Goal: Use online tool/utility

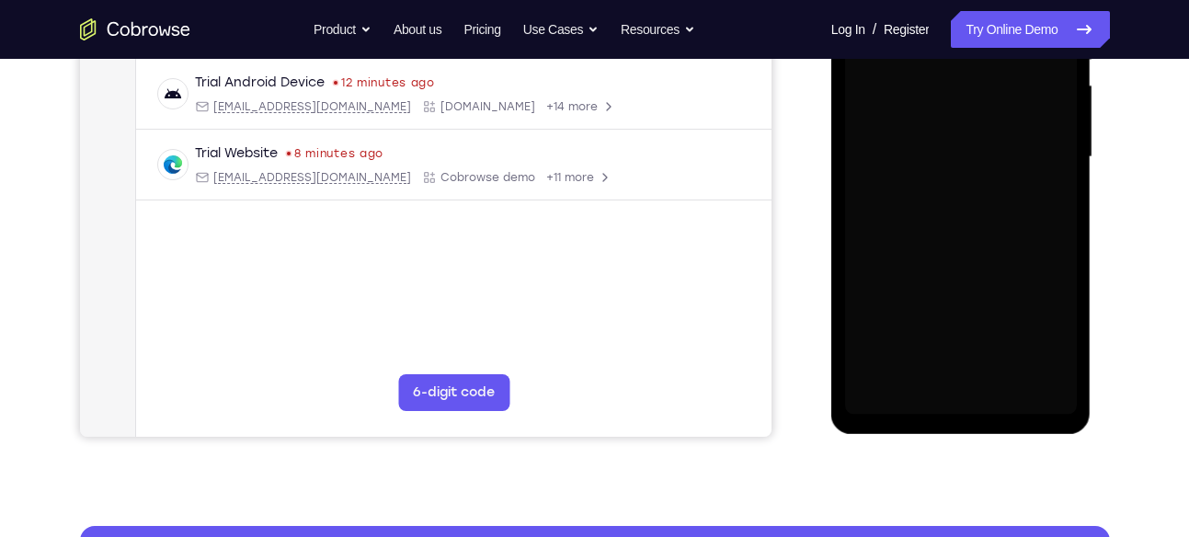
scroll to position [419, 0]
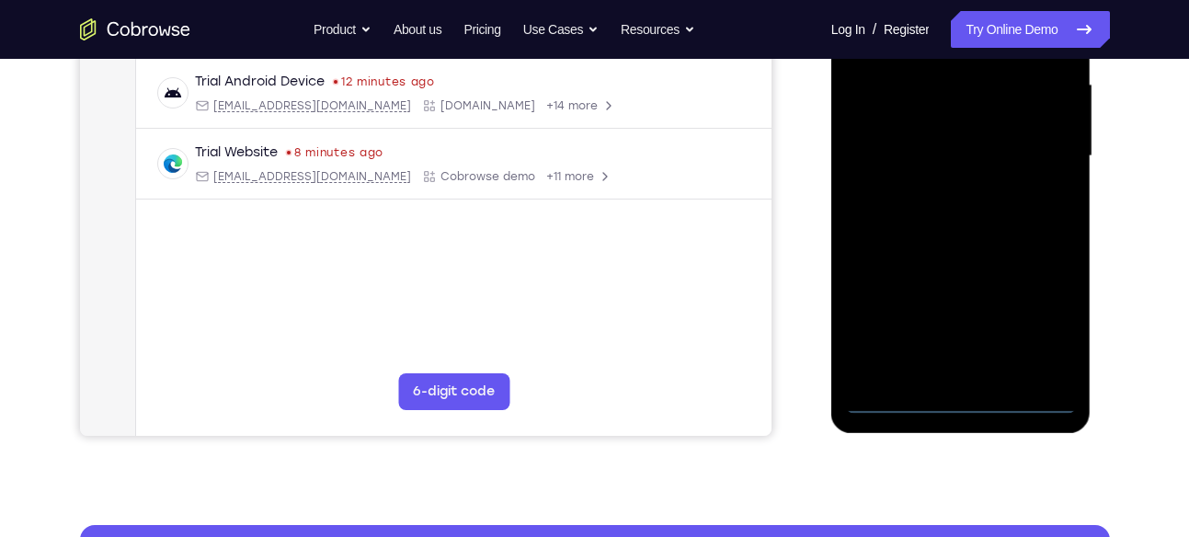
click at [964, 388] on div at bounding box center [961, 156] width 232 height 515
click at [964, 396] on div at bounding box center [961, 156] width 232 height 515
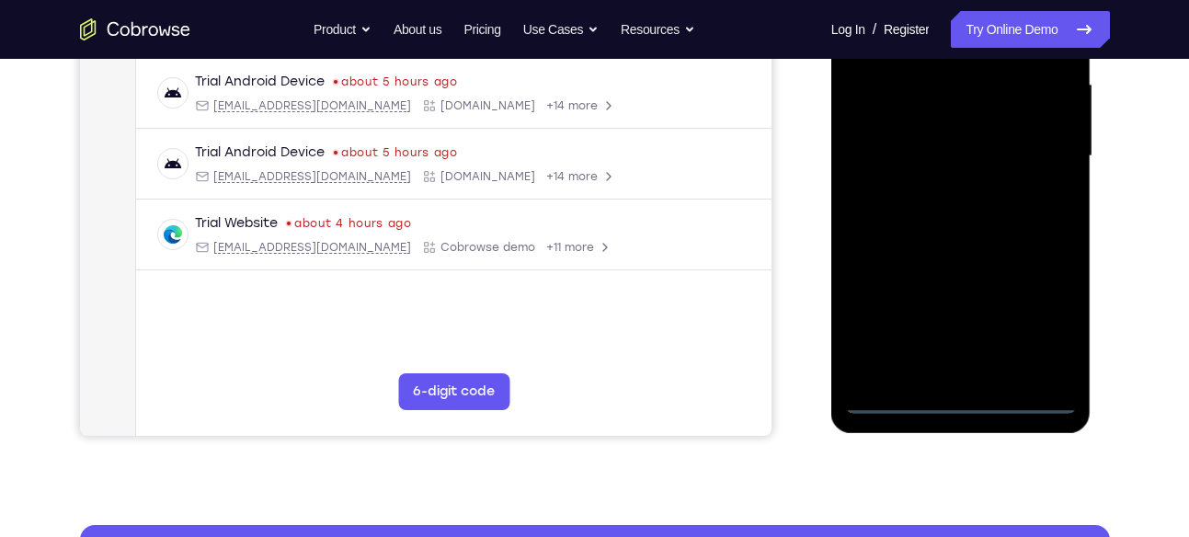
click at [1029, 310] on div at bounding box center [961, 156] width 232 height 515
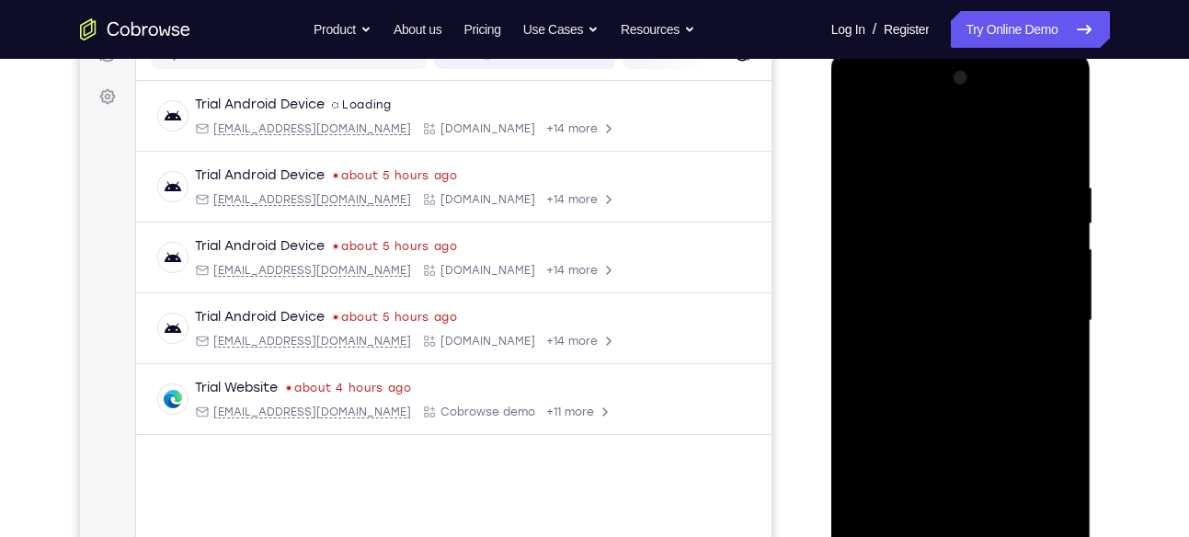
scroll to position [201, 0]
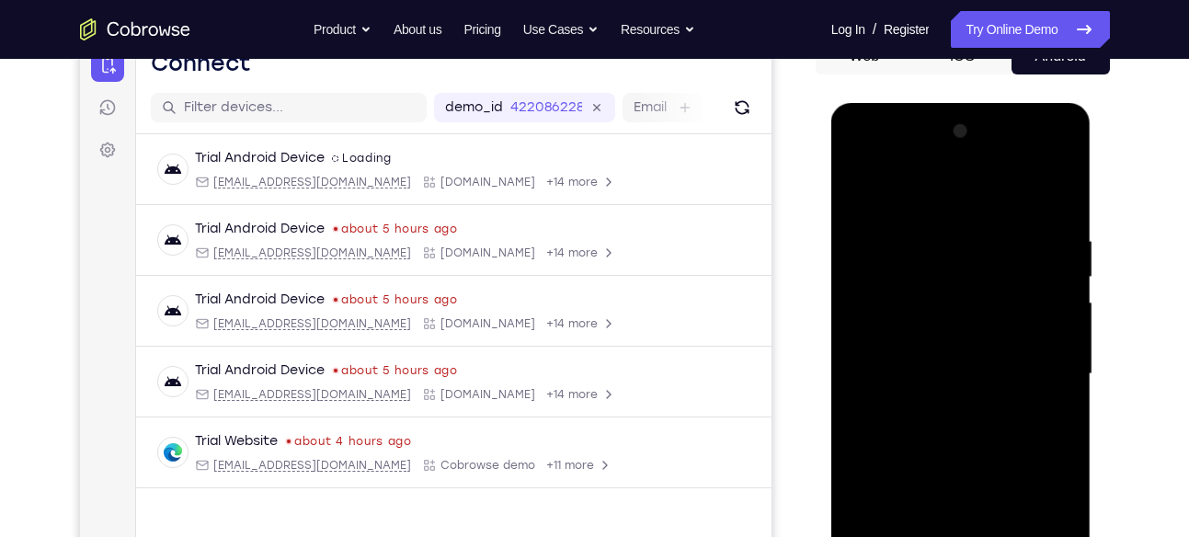
click at [871, 187] on div at bounding box center [961, 374] width 232 height 515
click at [1045, 376] on div at bounding box center [961, 374] width 232 height 515
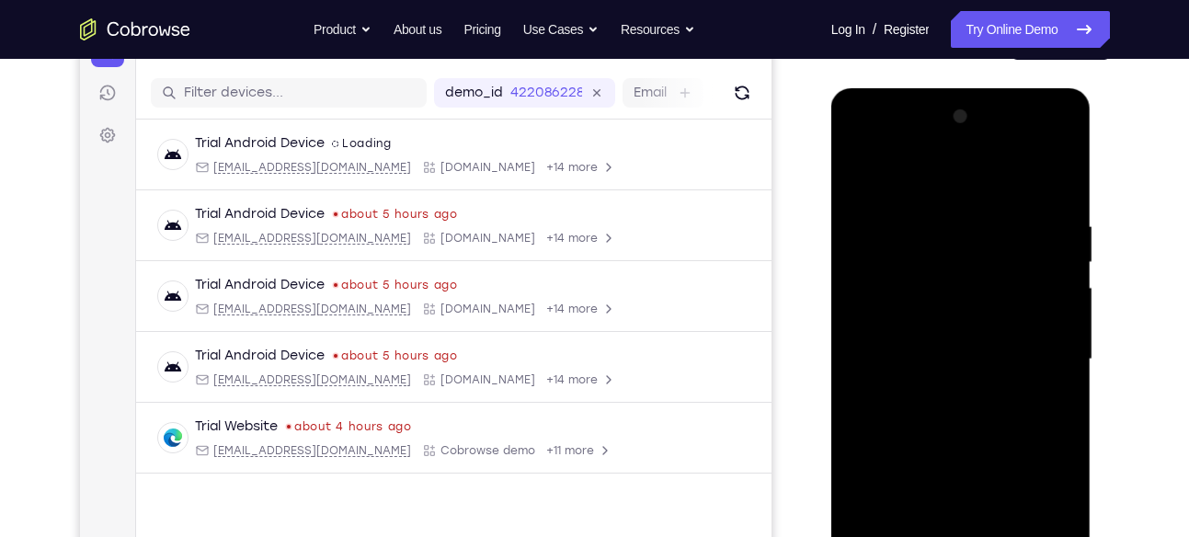
click at [934, 399] on div at bounding box center [961, 359] width 232 height 515
click at [926, 330] on div at bounding box center [961, 359] width 232 height 515
click at [877, 360] on div at bounding box center [961, 359] width 232 height 515
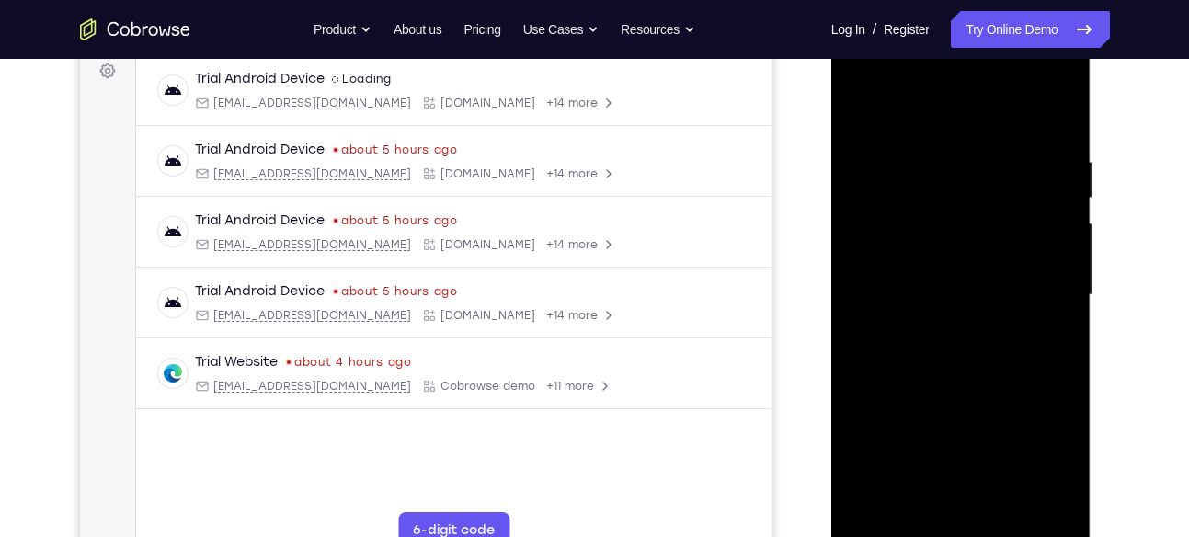
scroll to position [279, 0]
click at [907, 360] on div at bounding box center [961, 296] width 232 height 515
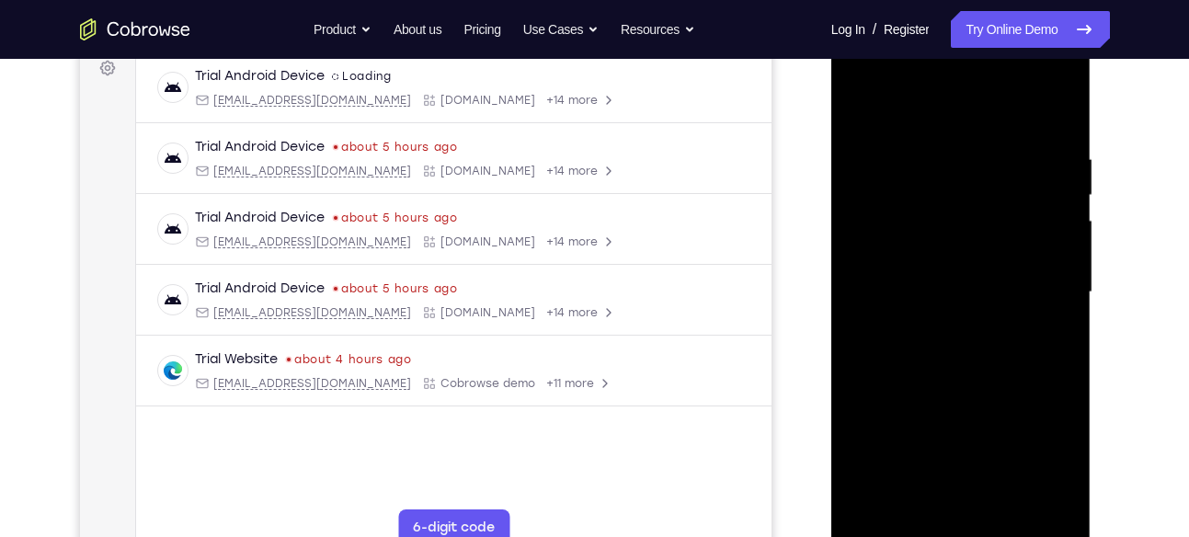
click at [964, 379] on div at bounding box center [961, 292] width 232 height 515
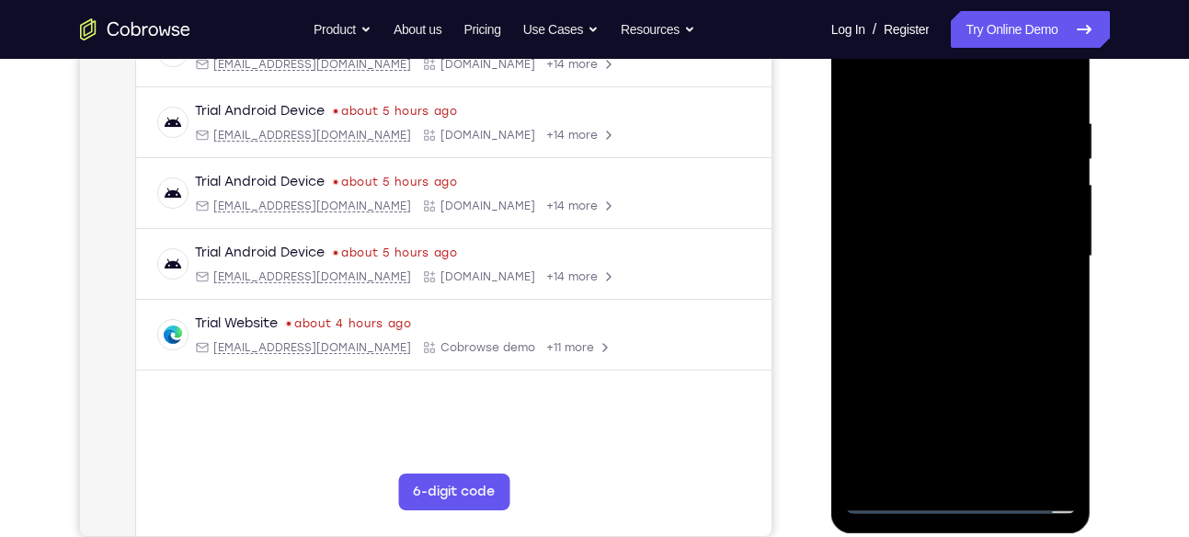
scroll to position [320, 0]
click at [934, 113] on div at bounding box center [961, 255] width 232 height 515
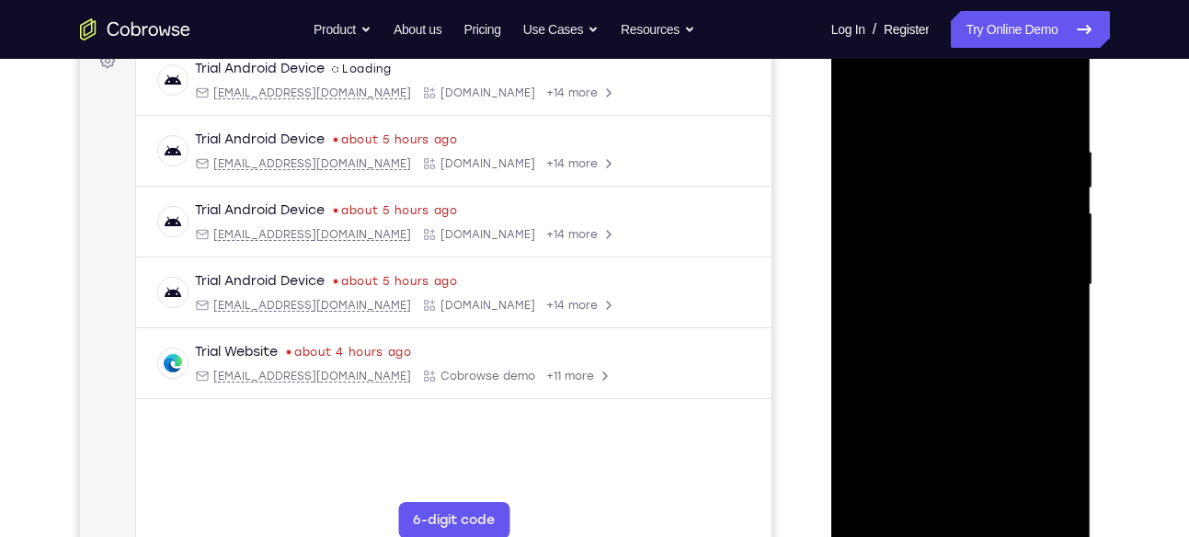
scroll to position [290, 0]
click at [1041, 101] on div at bounding box center [961, 286] width 232 height 515
click at [1055, 196] on div at bounding box center [961, 286] width 232 height 515
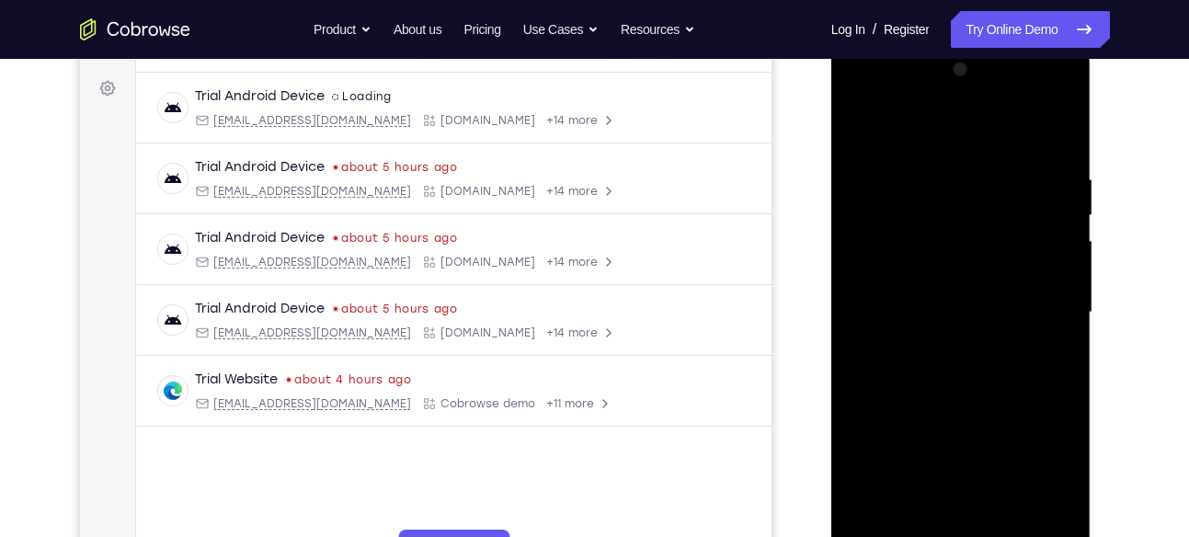
scroll to position [261, 0]
click at [1055, 223] on div at bounding box center [961, 314] width 232 height 515
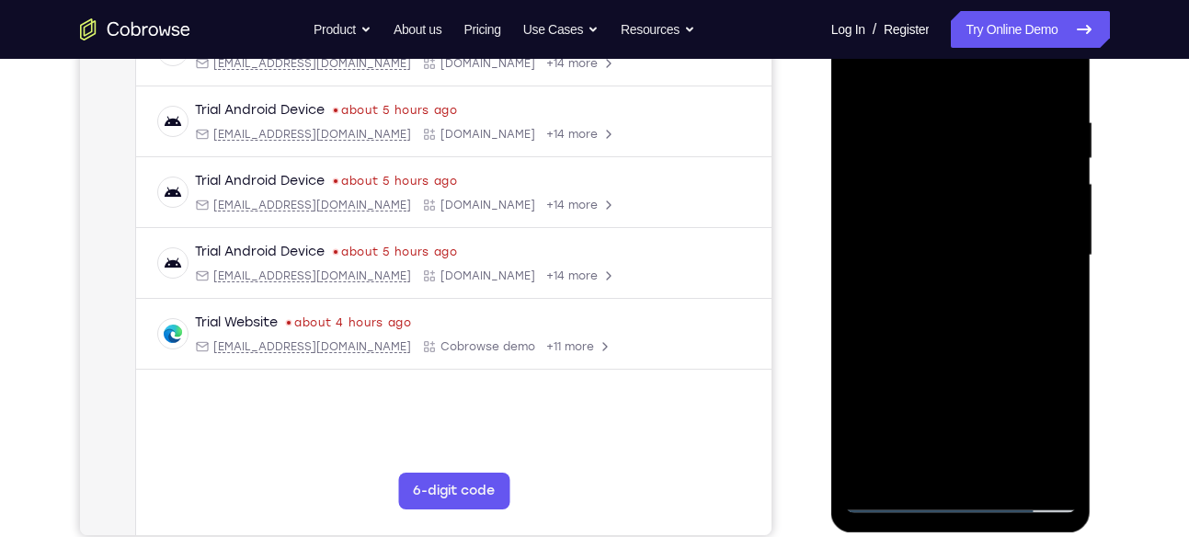
scroll to position [324, 0]
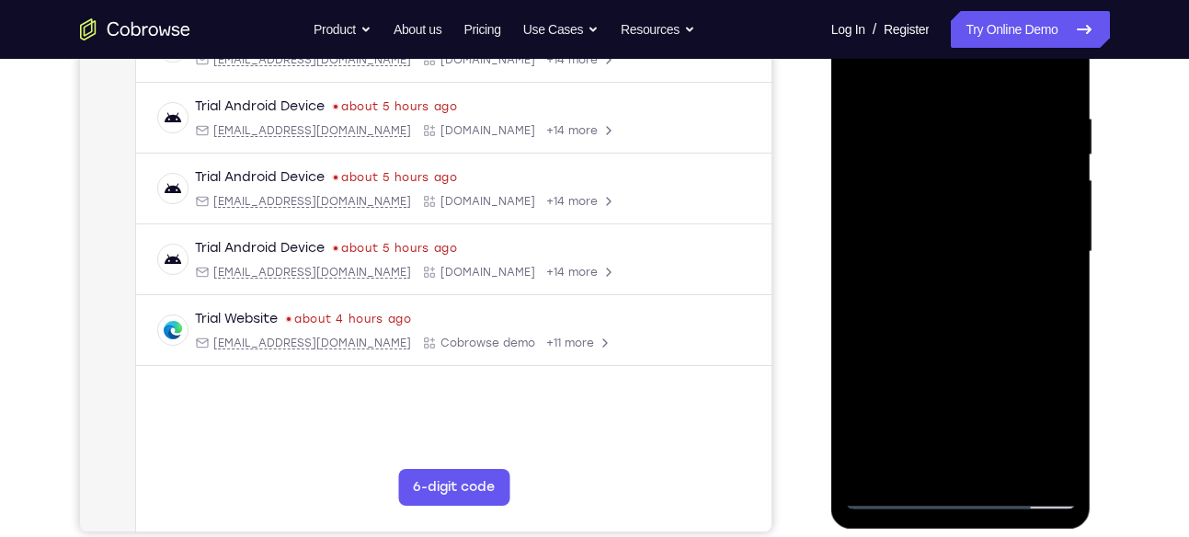
click at [1059, 203] on div at bounding box center [961, 251] width 232 height 515
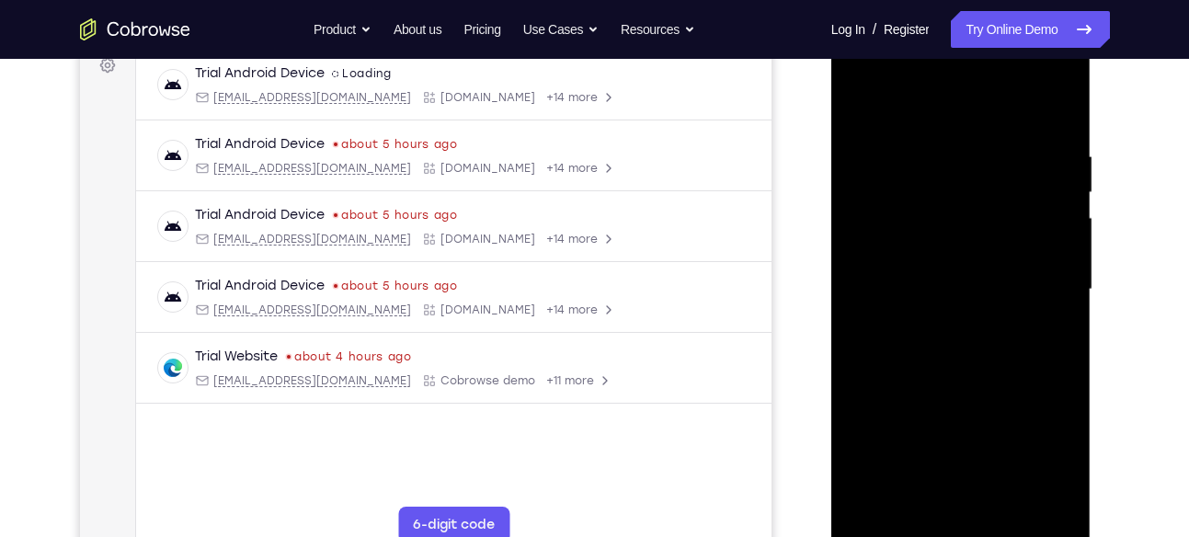
scroll to position [240, 0]
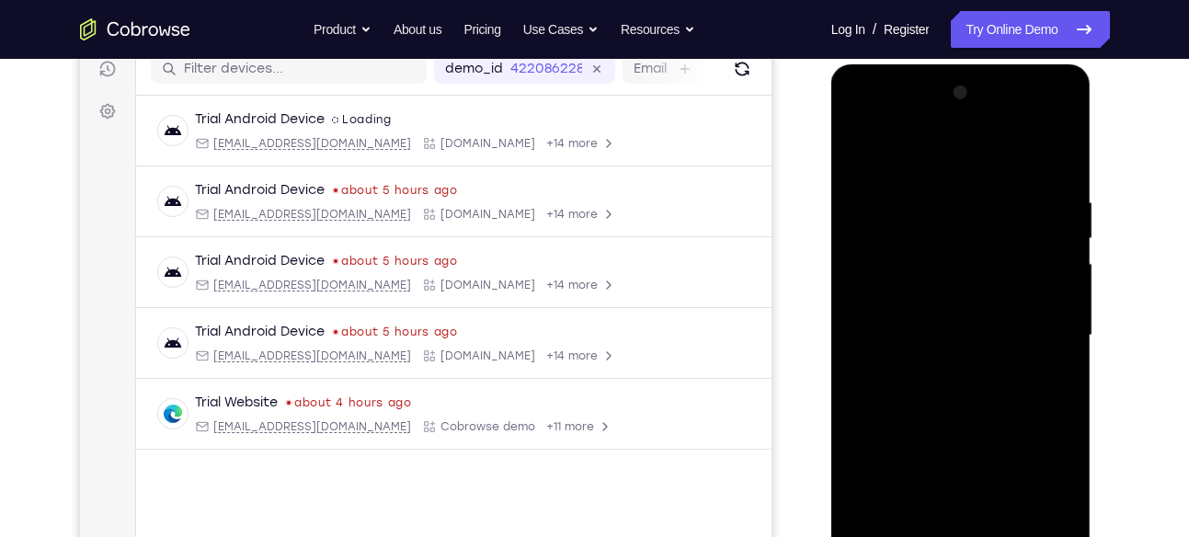
click at [1061, 268] on div at bounding box center [961, 335] width 232 height 515
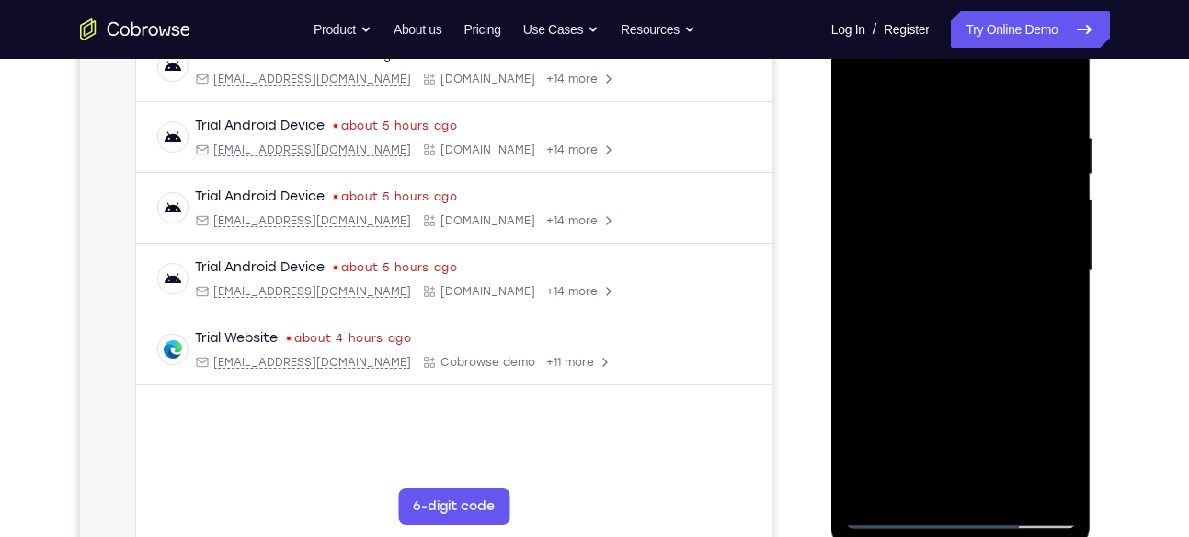
scroll to position [305, 0]
click at [1059, 211] on div at bounding box center [961, 270] width 232 height 515
click at [1034, 208] on div at bounding box center [961, 270] width 232 height 515
click at [1055, 208] on div at bounding box center [961, 270] width 232 height 515
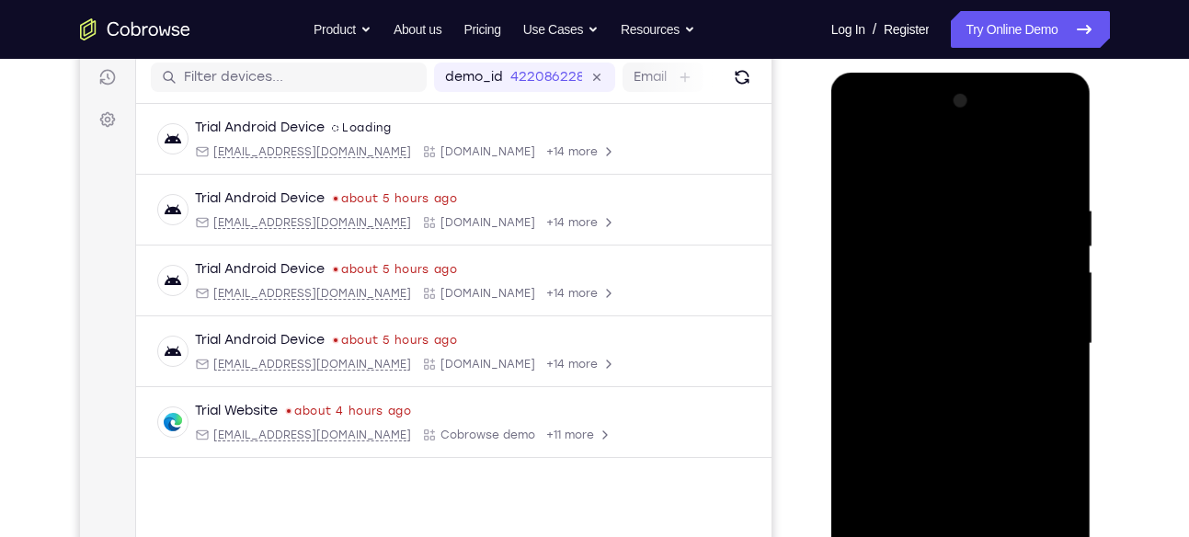
click at [1059, 309] on div at bounding box center [961, 343] width 232 height 515
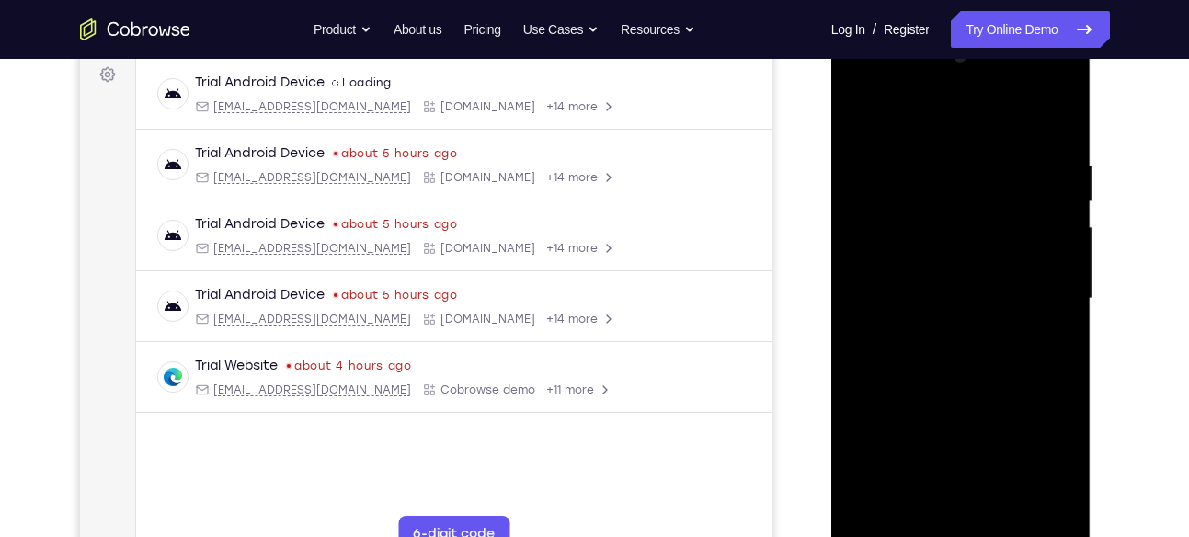
scroll to position [278, 0]
click at [1059, 278] on div at bounding box center [961, 297] width 232 height 515
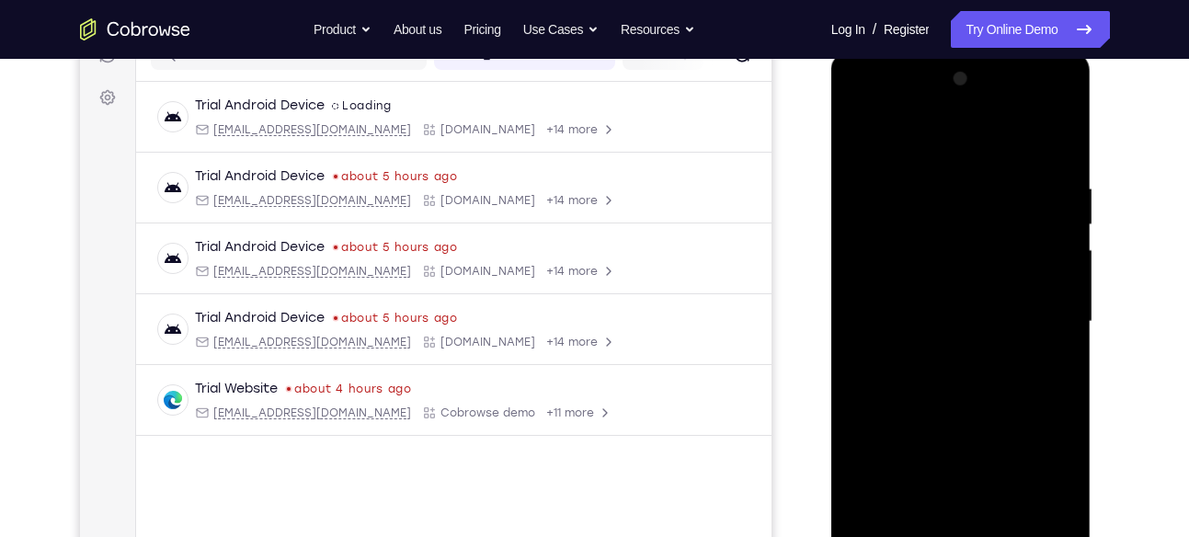
scroll to position [251, 0]
click at [1059, 278] on div at bounding box center [961, 324] width 232 height 515
drag, startPoint x: 1059, startPoint y: 304, endPoint x: 903, endPoint y: 264, distance: 161.4
click at [903, 264] on div at bounding box center [961, 324] width 232 height 515
drag, startPoint x: 1050, startPoint y: 270, endPoint x: 887, endPoint y: 259, distance: 163.1
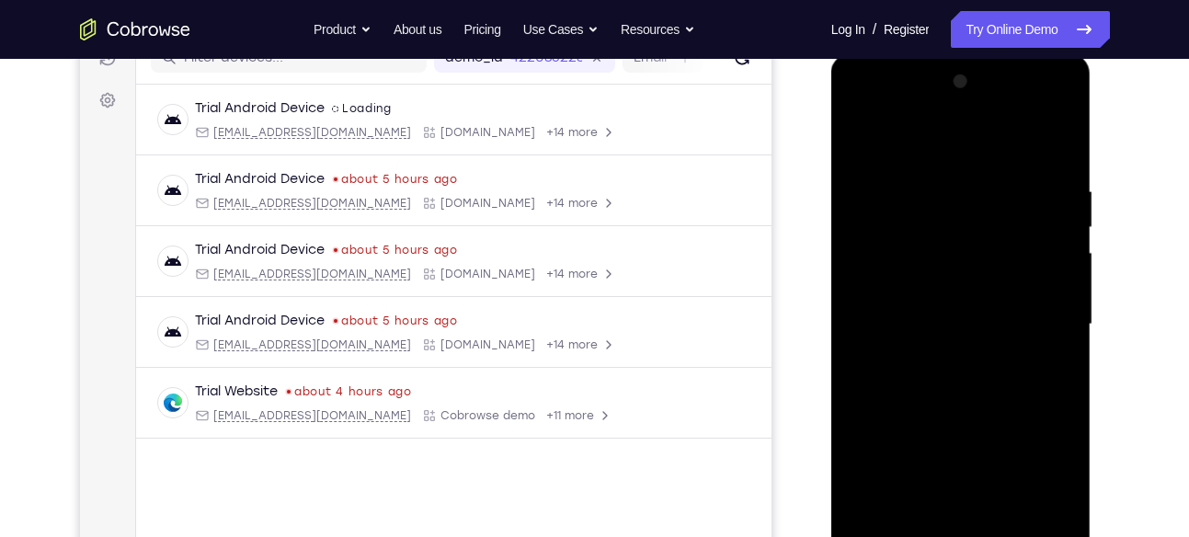
click at [887, 259] on div at bounding box center [961, 324] width 232 height 515
drag, startPoint x: 1044, startPoint y: 273, endPoint x: 850, endPoint y: 272, distance: 193.1
click at [850, 272] on div at bounding box center [961, 324] width 232 height 515
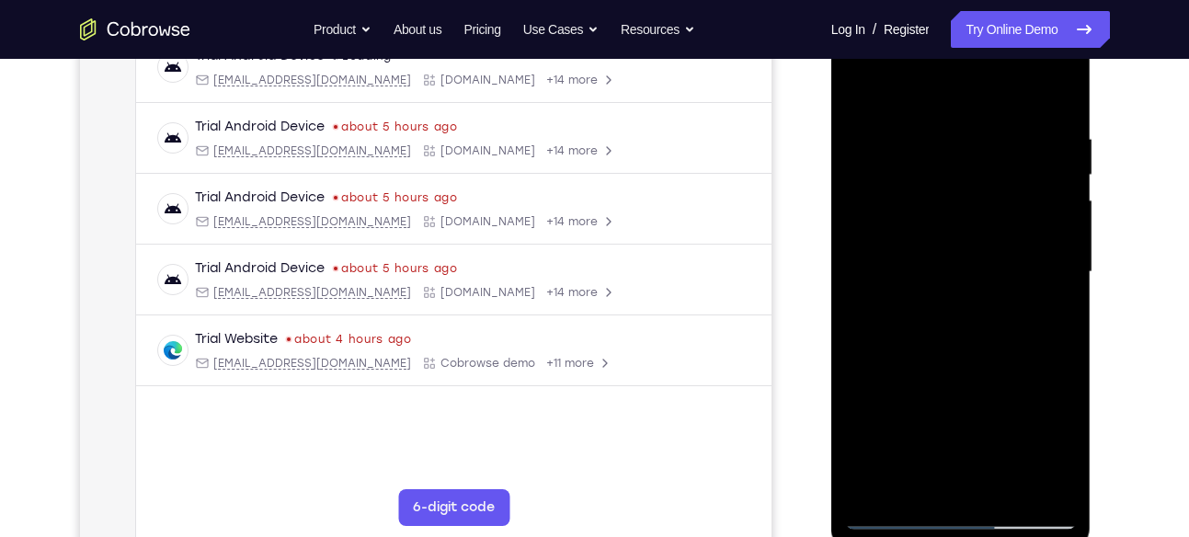
scroll to position [305, 0]
drag, startPoint x: 1044, startPoint y: 256, endPoint x: 875, endPoint y: 237, distance: 169.3
click at [875, 237] on div at bounding box center [961, 270] width 232 height 515
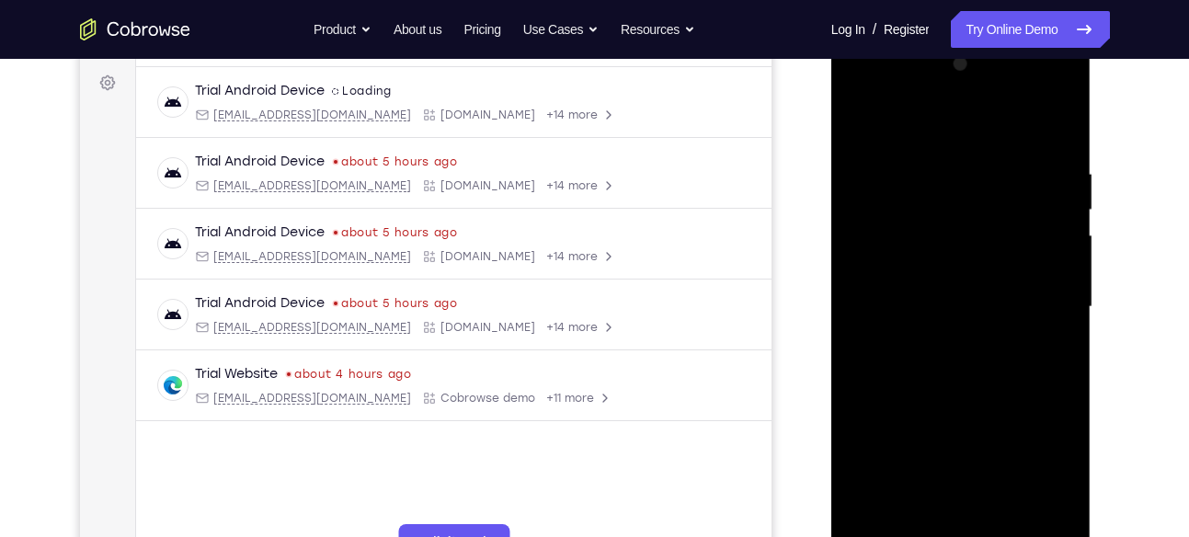
scroll to position [268, 0]
drag, startPoint x: 1041, startPoint y: 267, endPoint x: 833, endPoint y: 250, distance: 208.4
click at [833, 250] on div at bounding box center [961, 311] width 260 height 548
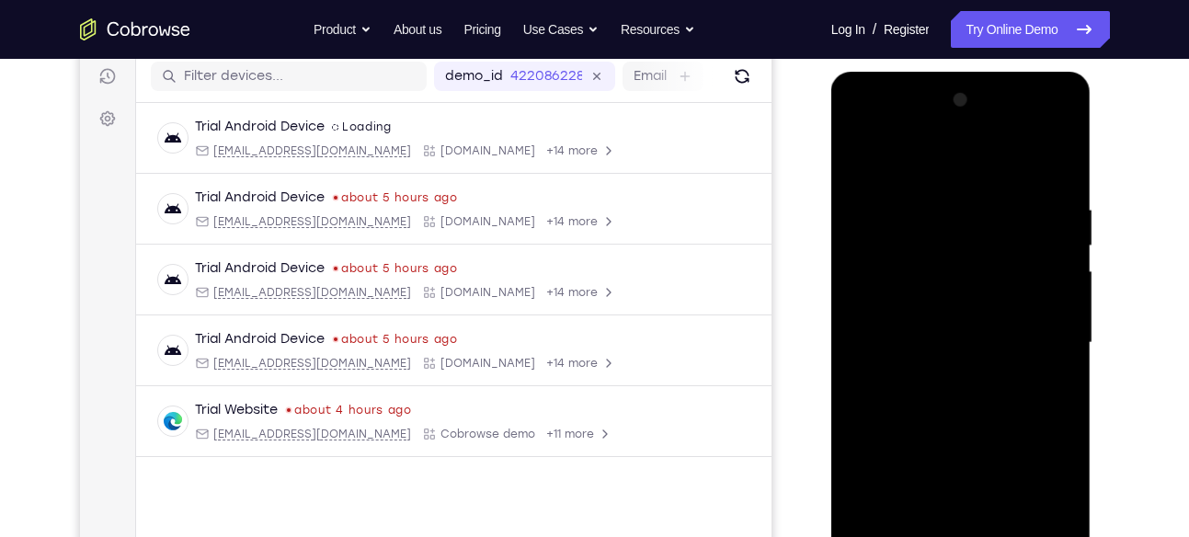
scroll to position [232, 0]
click at [1036, 281] on div at bounding box center [961, 343] width 232 height 515
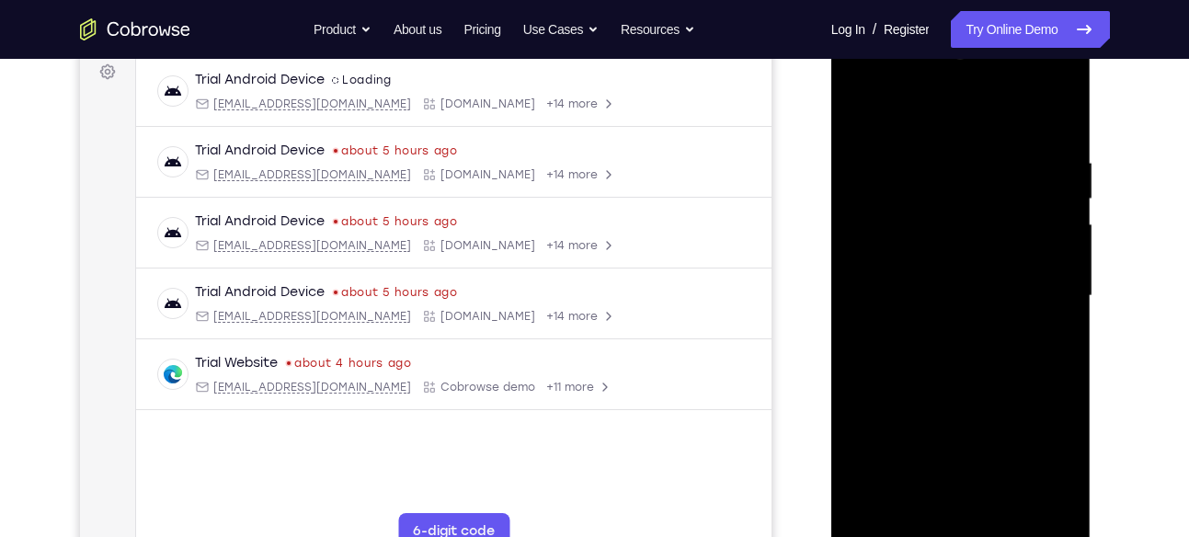
scroll to position [279, 0]
click at [1047, 245] on div at bounding box center [961, 297] width 232 height 515
click at [1055, 119] on div at bounding box center [961, 297] width 232 height 515
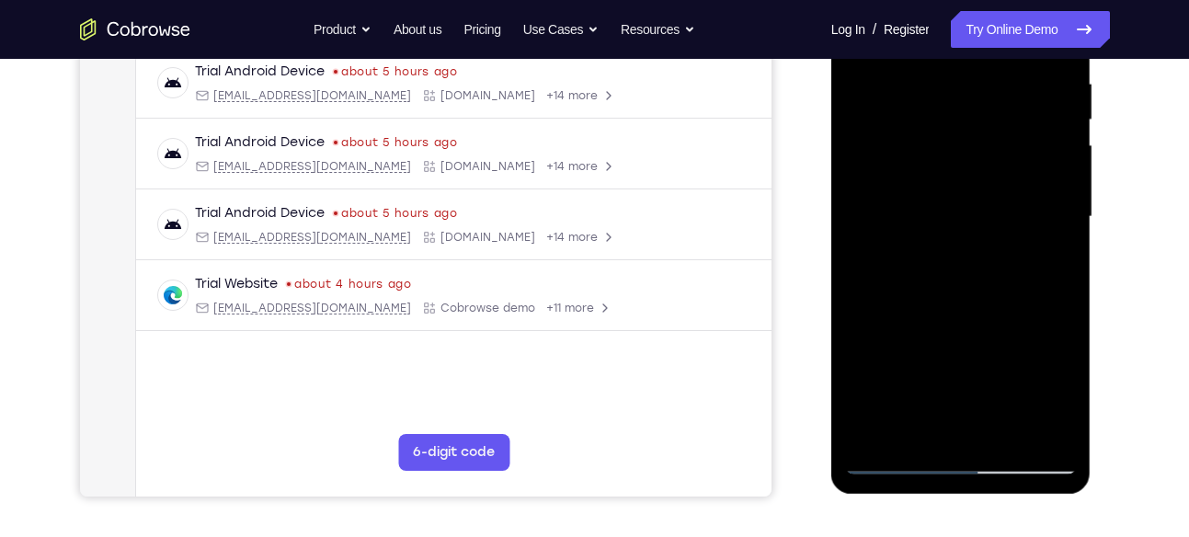
scroll to position [359, 0]
drag, startPoint x: 981, startPoint y: 324, endPoint x: 997, endPoint y: 64, distance: 259.7
click at [997, 64] on div at bounding box center [961, 216] width 232 height 515
drag, startPoint x: 982, startPoint y: 329, endPoint x: 985, endPoint y: 51, distance: 277.7
click at [985, 51] on div at bounding box center [961, 216] width 232 height 515
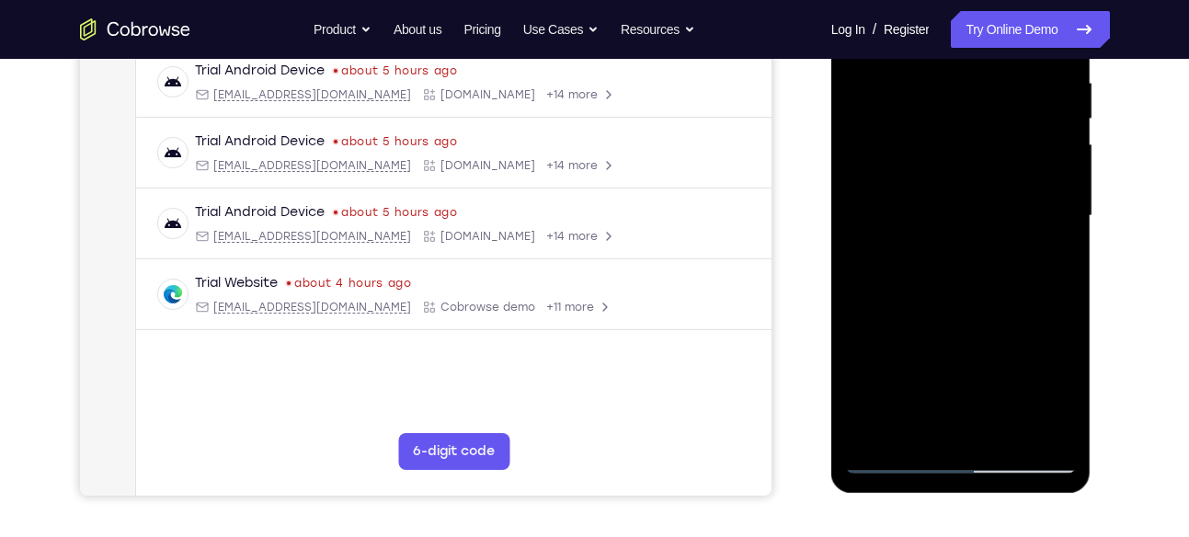
click at [1003, 431] on div at bounding box center [961, 216] width 232 height 515
click at [1009, 430] on div at bounding box center [961, 216] width 232 height 515
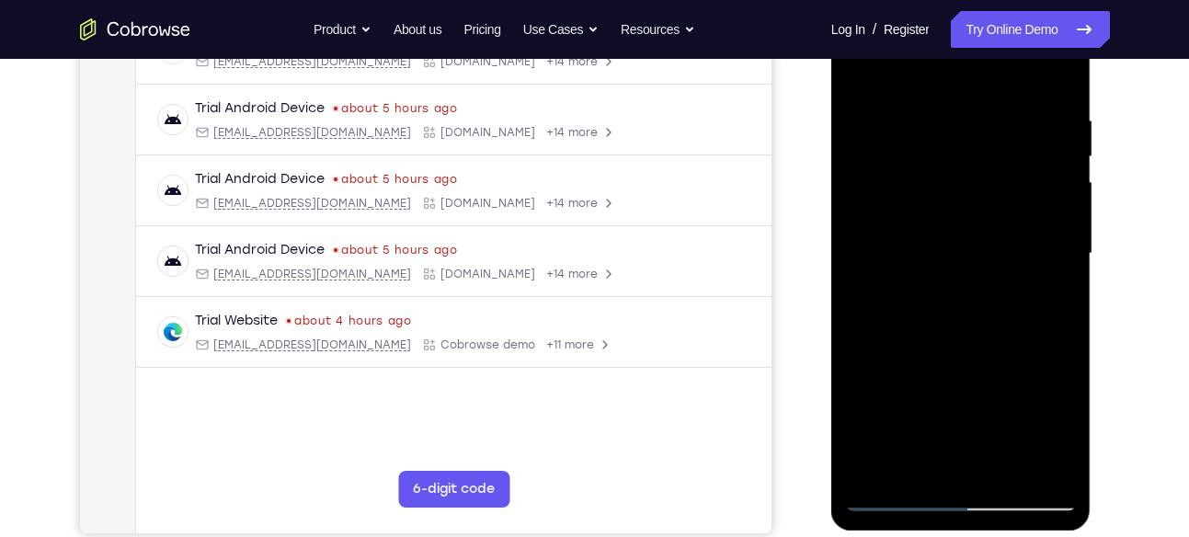
scroll to position [319, 0]
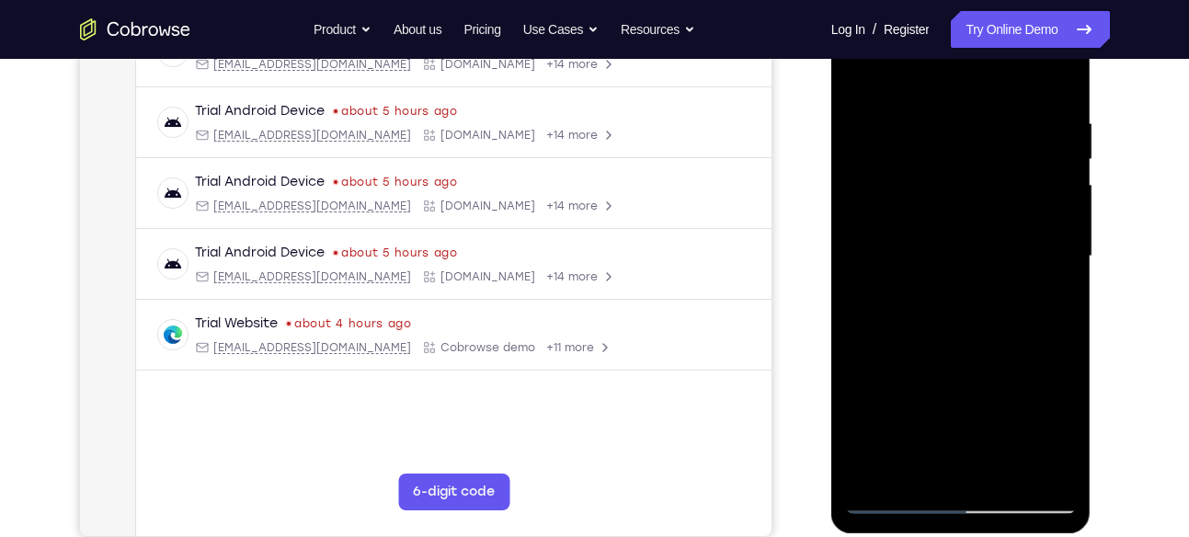
click at [947, 356] on div at bounding box center [961, 256] width 232 height 515
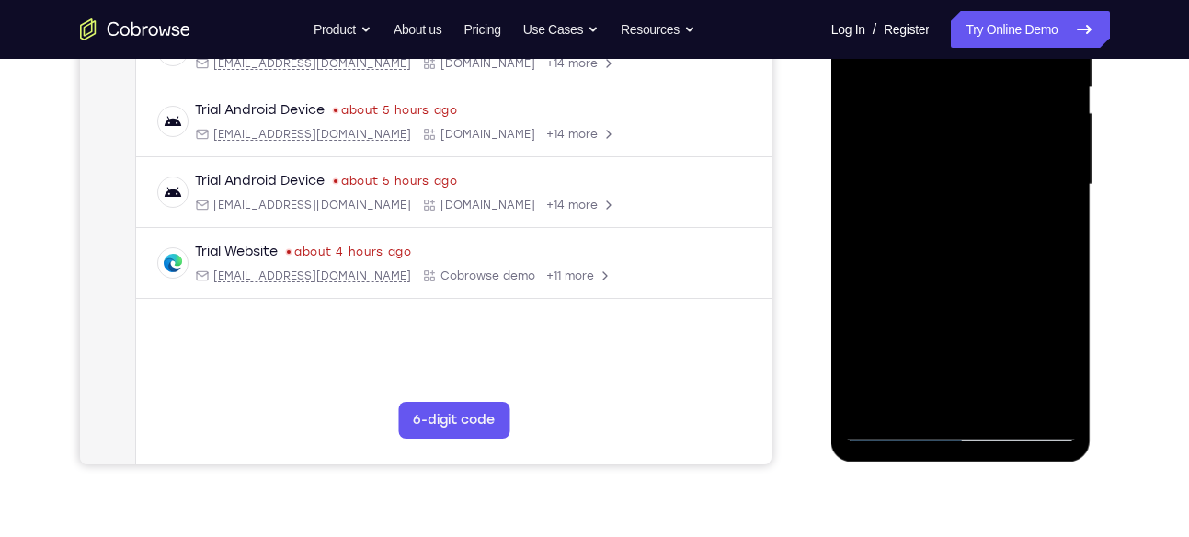
scroll to position [414, 0]
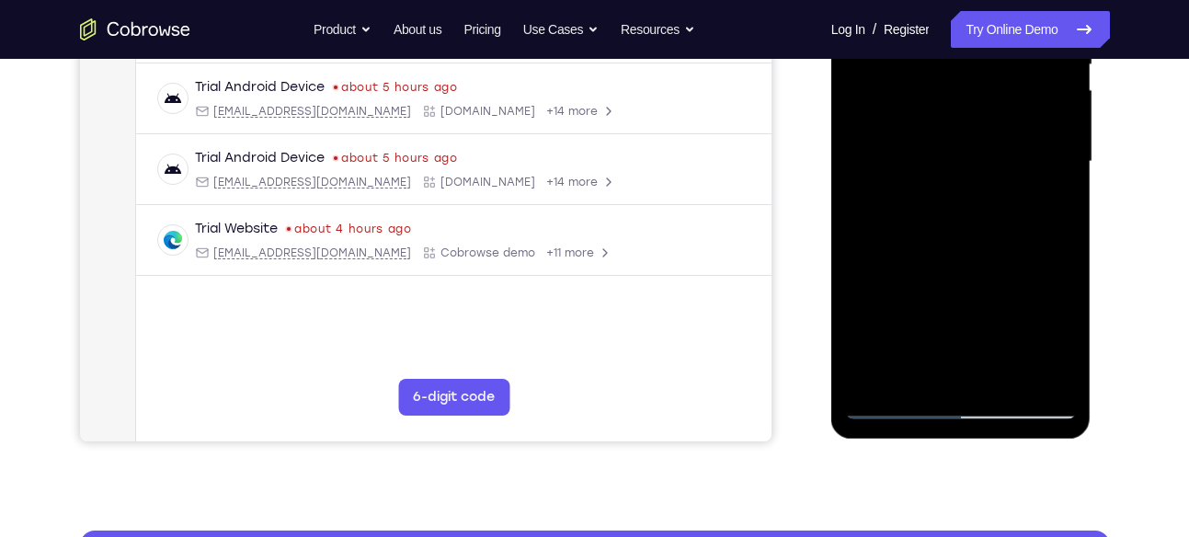
click at [894, 405] on div at bounding box center [961, 161] width 232 height 515
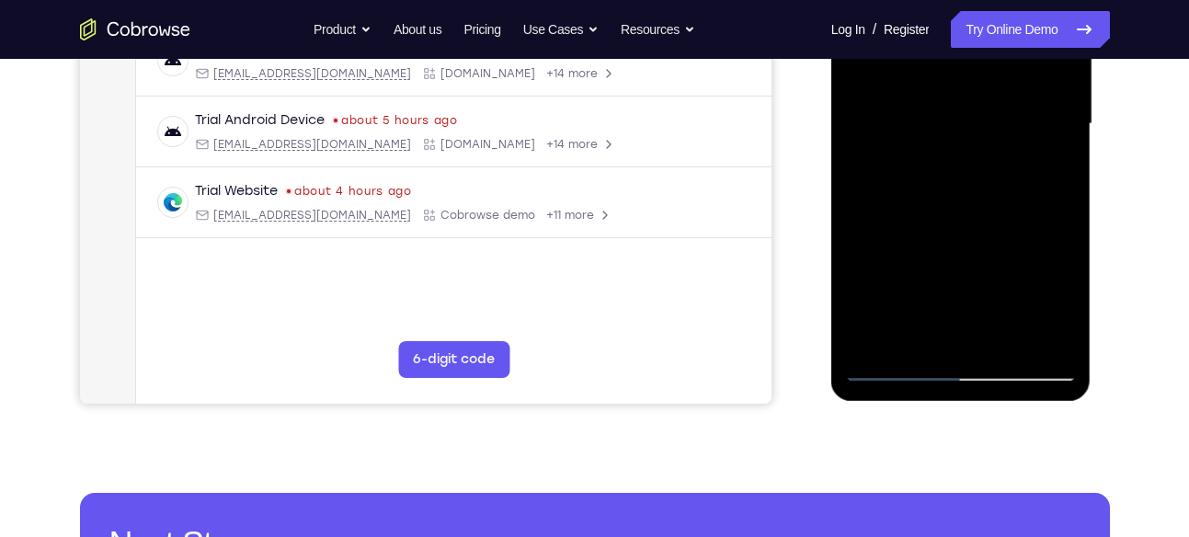
scroll to position [452, 0]
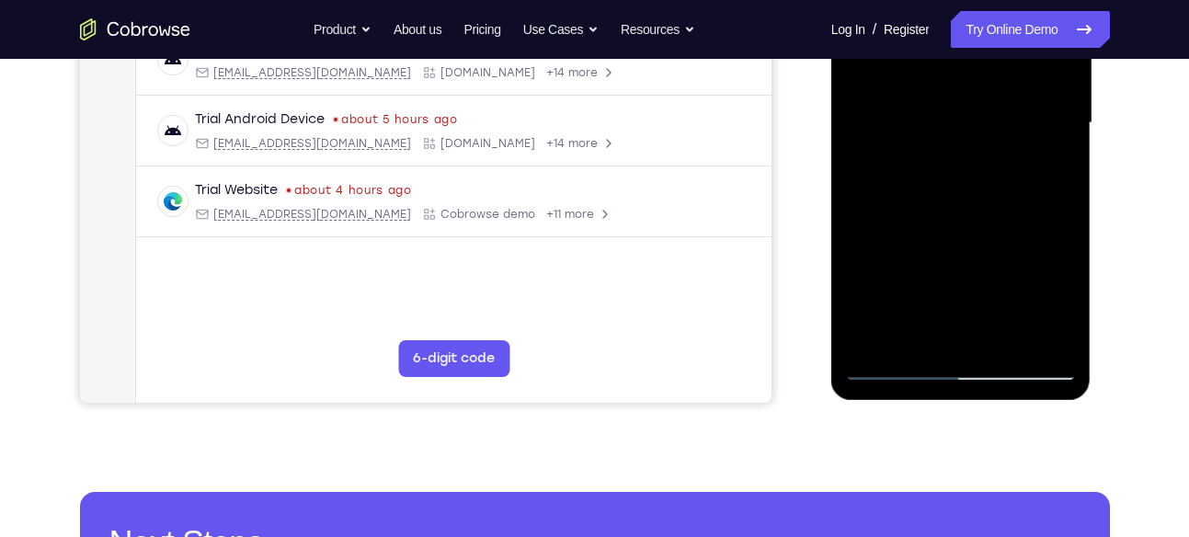
drag, startPoint x: 959, startPoint y: 226, endPoint x: 983, endPoint y: 29, distance: 199.1
click at [983, 29] on div at bounding box center [961, 123] width 232 height 515
drag, startPoint x: 979, startPoint y: 272, endPoint x: 997, endPoint y: 9, distance: 263.5
click at [997, 9] on div at bounding box center [961, 123] width 232 height 515
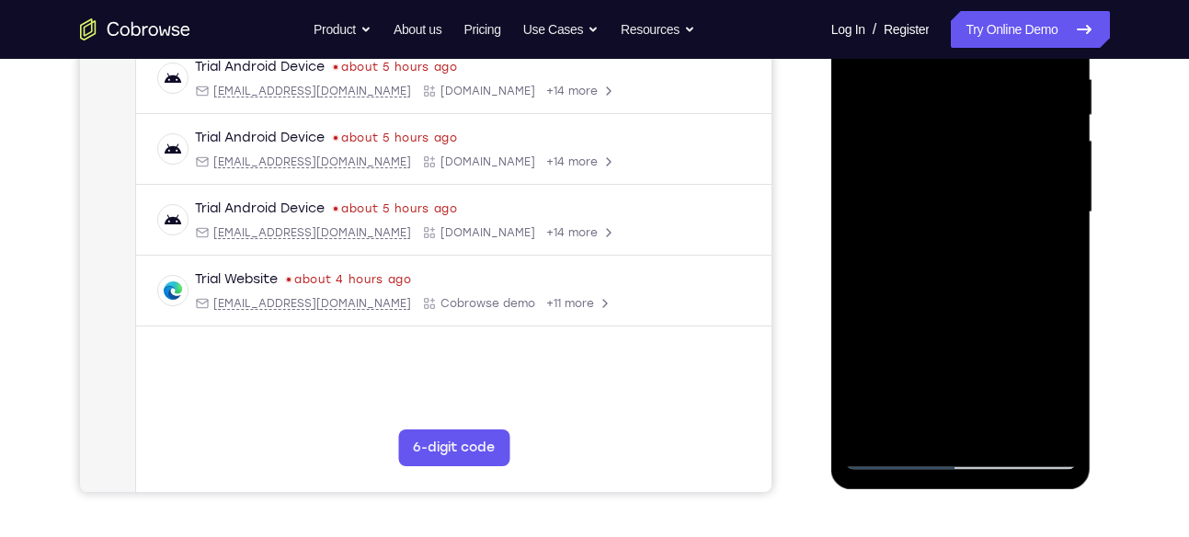
scroll to position [288, 0]
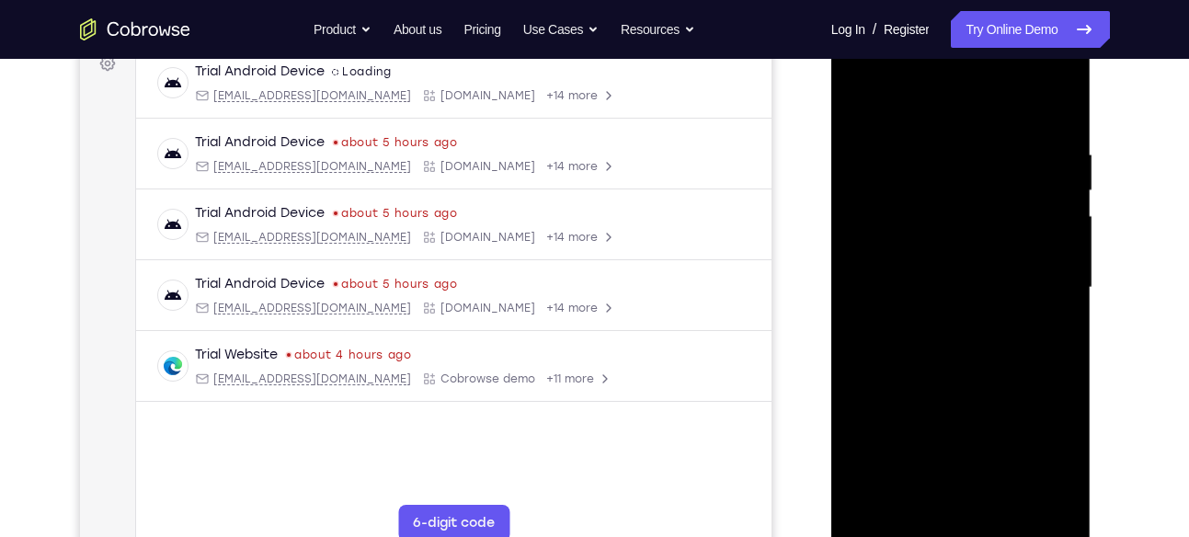
drag, startPoint x: 970, startPoint y: 374, endPoint x: 996, endPoint y: 128, distance: 247.7
click at [996, 128] on div at bounding box center [961, 287] width 232 height 515
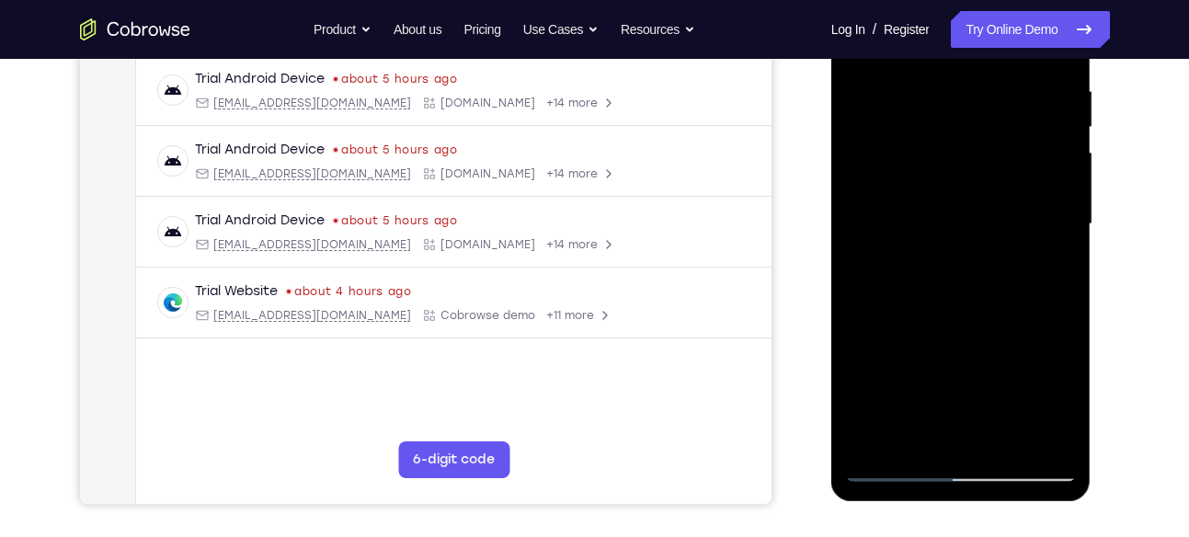
scroll to position [352, 0]
drag, startPoint x: 1004, startPoint y: 354, endPoint x: 1001, endPoint y: 116, distance: 238.1
click at [1001, 116] on div at bounding box center [961, 223] width 232 height 515
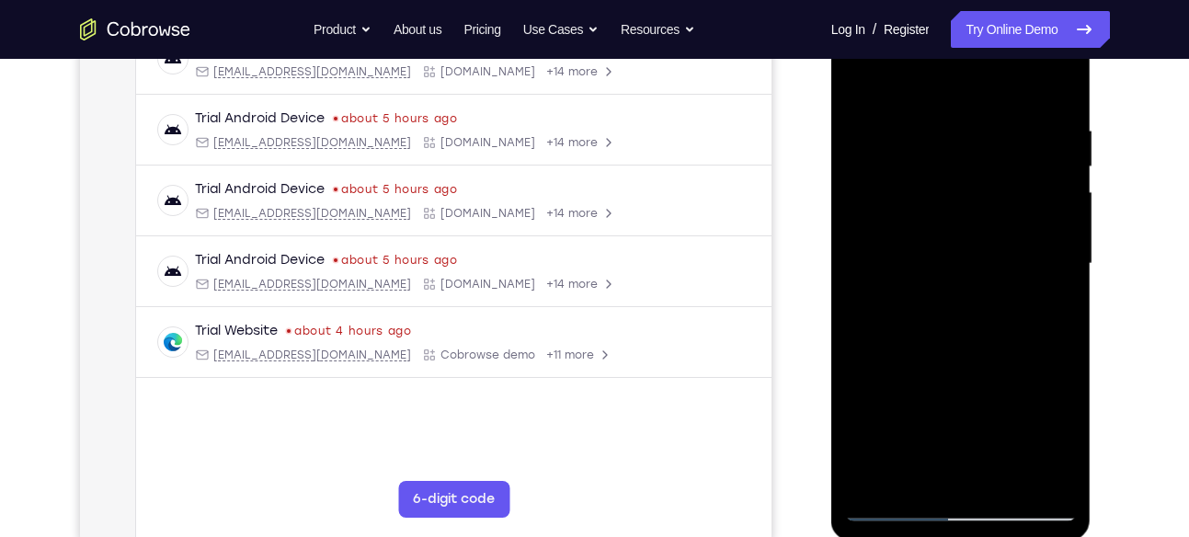
scroll to position [311, 0]
drag, startPoint x: 993, startPoint y: 404, endPoint x: 1008, endPoint y: 113, distance: 290.9
click at [1008, 113] on div at bounding box center [961, 264] width 232 height 515
drag, startPoint x: 961, startPoint y: 378, endPoint x: 1000, endPoint y: 144, distance: 236.8
click at [1000, 144] on div at bounding box center [961, 264] width 232 height 515
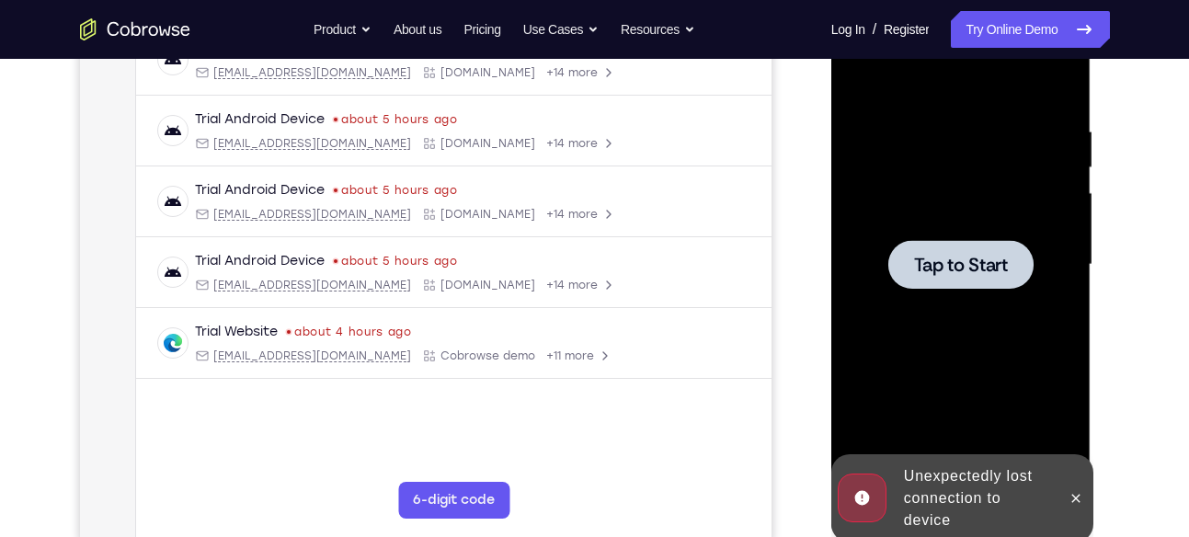
click at [988, 291] on div at bounding box center [961, 264] width 232 height 515
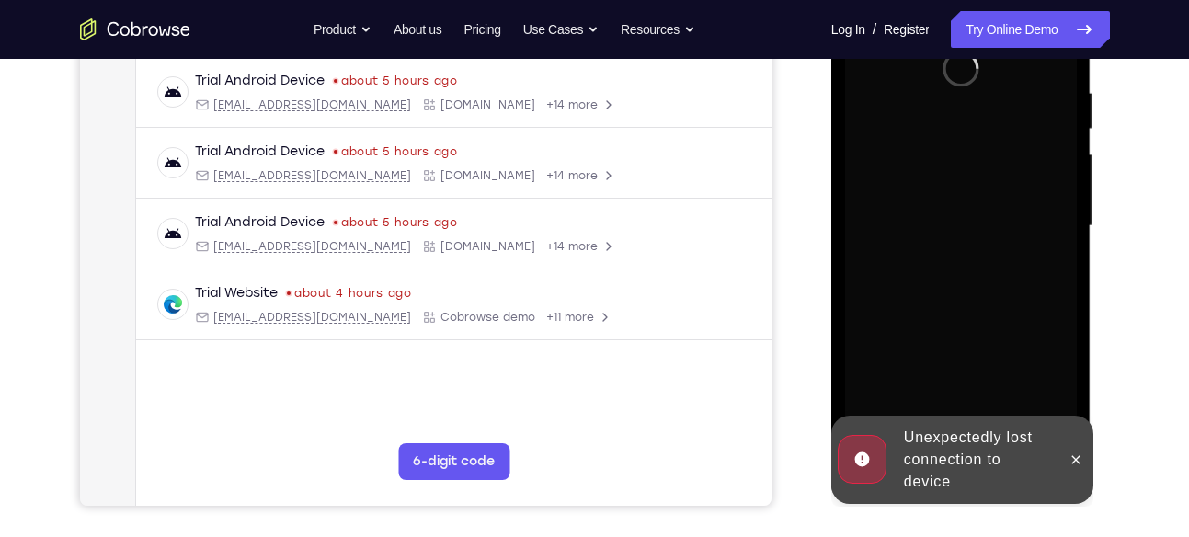
scroll to position [358, 0]
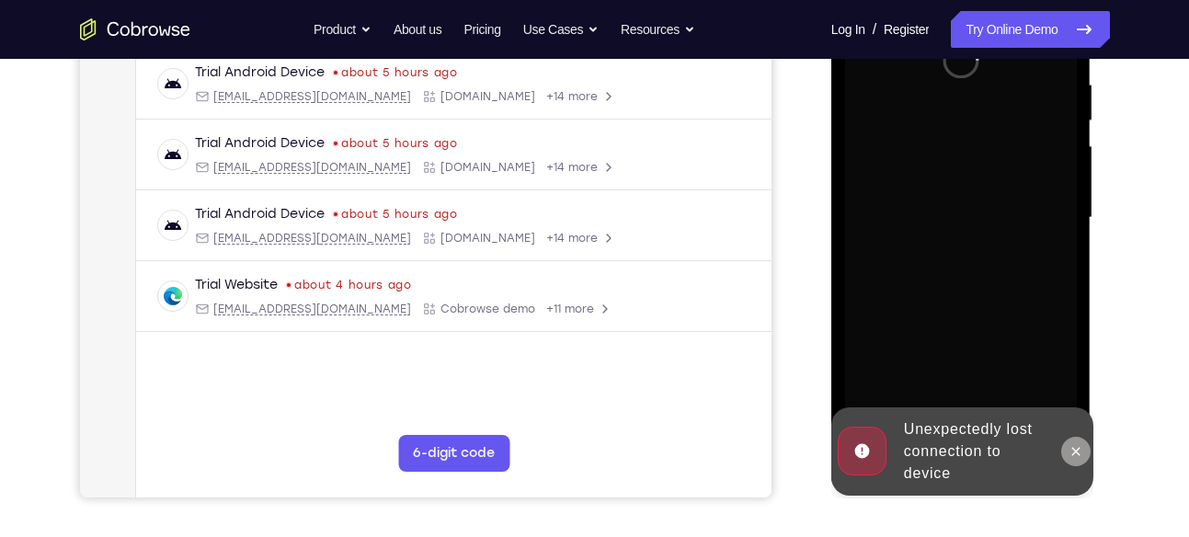
click at [1070, 446] on icon at bounding box center [1075, 451] width 15 height 15
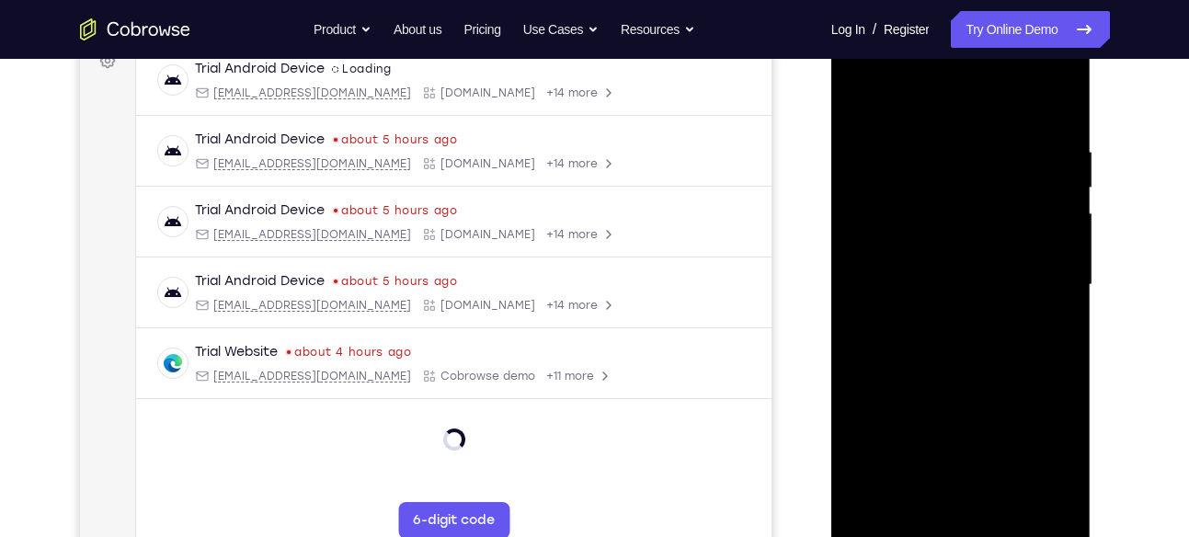
scroll to position [438, 0]
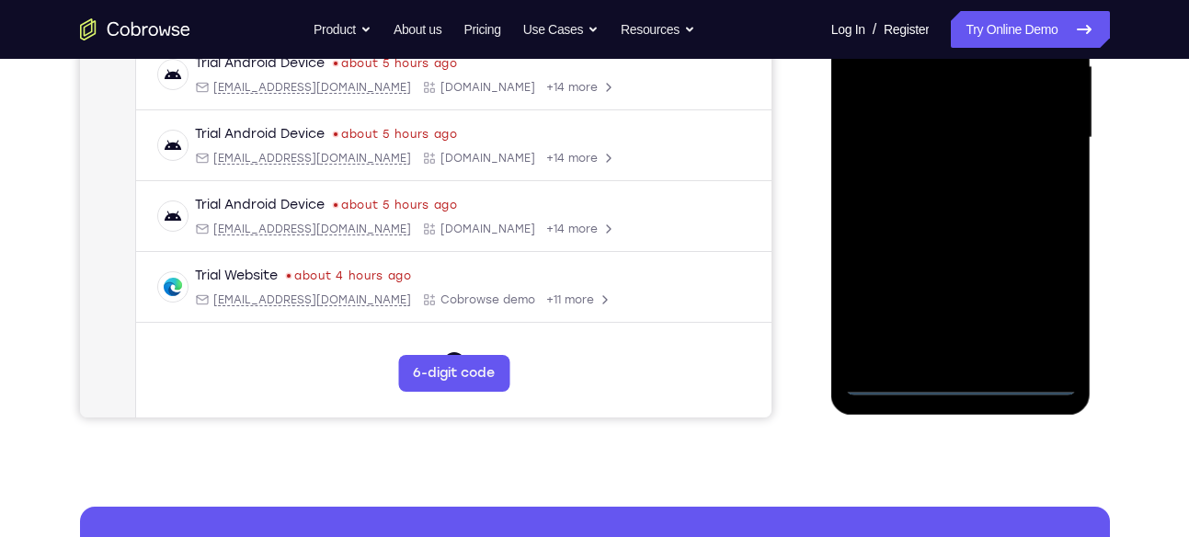
click at [964, 371] on div at bounding box center [961, 137] width 232 height 515
click at [957, 379] on div at bounding box center [961, 137] width 232 height 515
click at [1040, 302] on div at bounding box center [961, 137] width 232 height 515
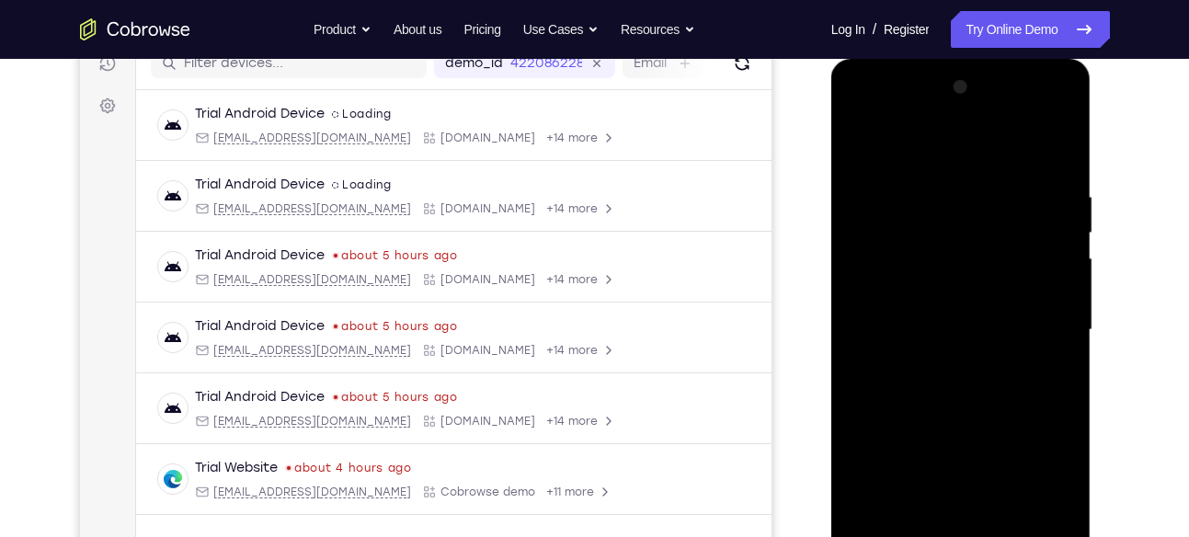
scroll to position [245, 0]
click at [888, 148] on div at bounding box center [961, 331] width 232 height 515
click at [1046, 329] on div at bounding box center [961, 331] width 232 height 515
click at [941, 362] on div at bounding box center [961, 331] width 232 height 515
click at [956, 319] on div at bounding box center [961, 331] width 232 height 515
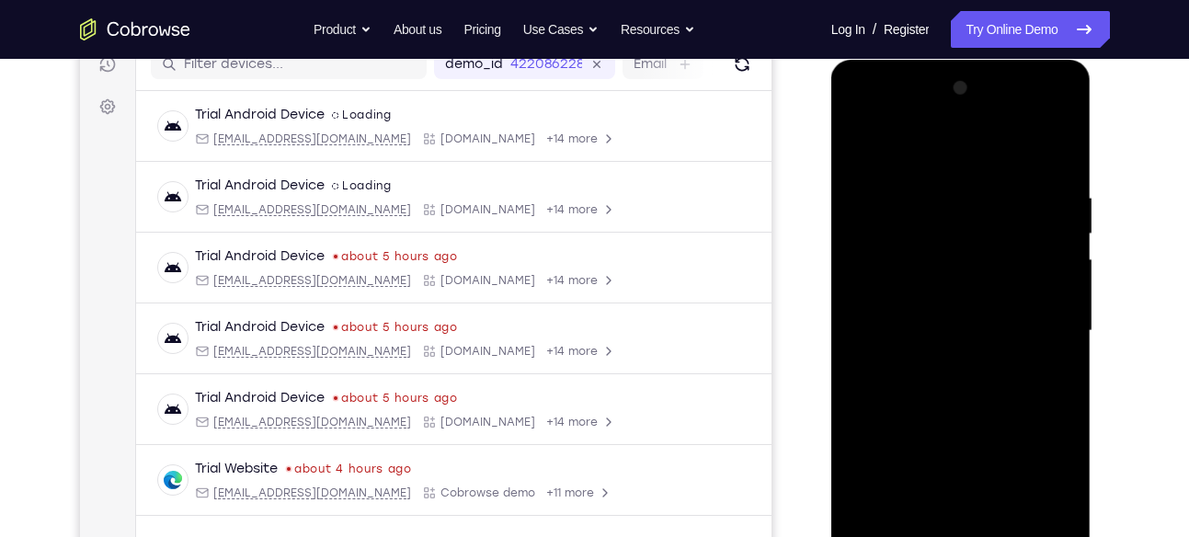
click at [943, 326] on div at bounding box center [961, 331] width 232 height 515
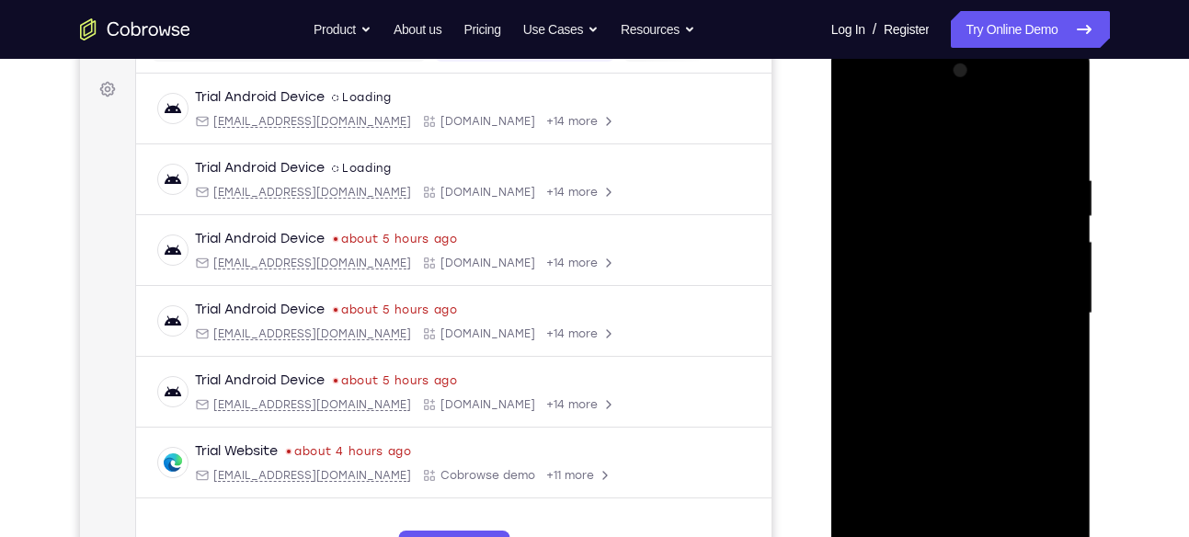
scroll to position [263, 0]
click at [965, 396] on div at bounding box center [961, 312] width 232 height 515
drag, startPoint x: 1024, startPoint y: 172, endPoint x: 857, endPoint y: 166, distance: 167.4
click at [857, 166] on div at bounding box center [961, 312] width 232 height 515
drag, startPoint x: 1027, startPoint y: 177, endPoint x: 852, endPoint y: 192, distance: 175.3
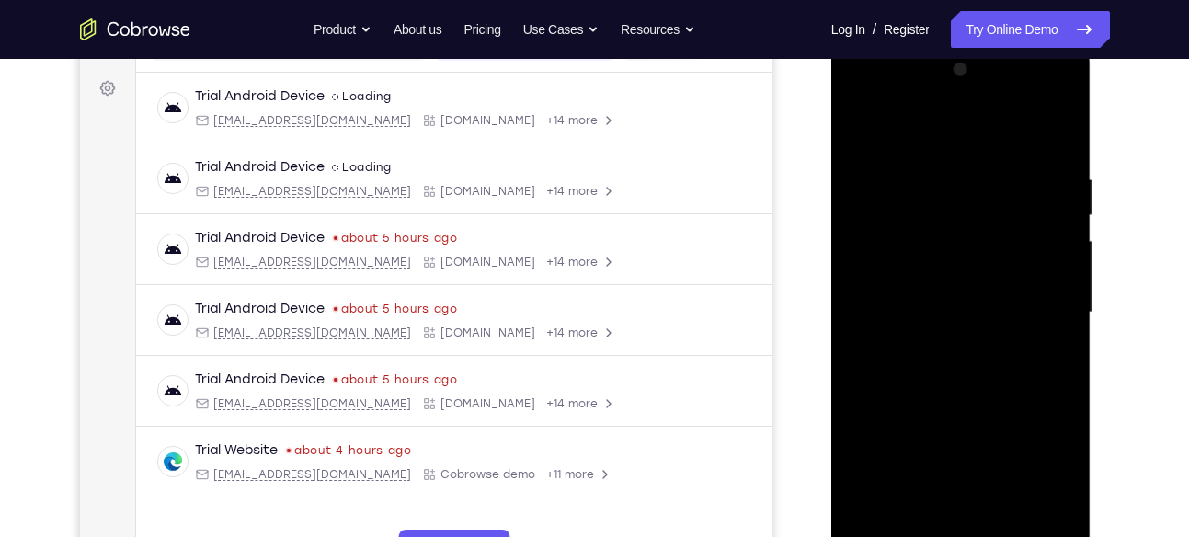
click at [852, 192] on div at bounding box center [961, 312] width 232 height 515
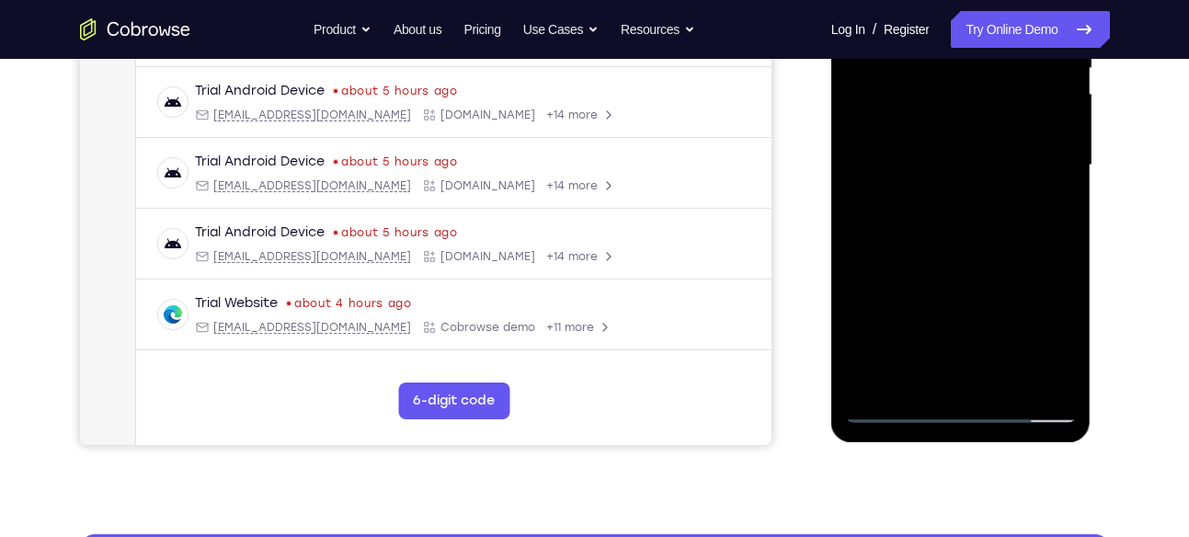
scroll to position [412, 0]
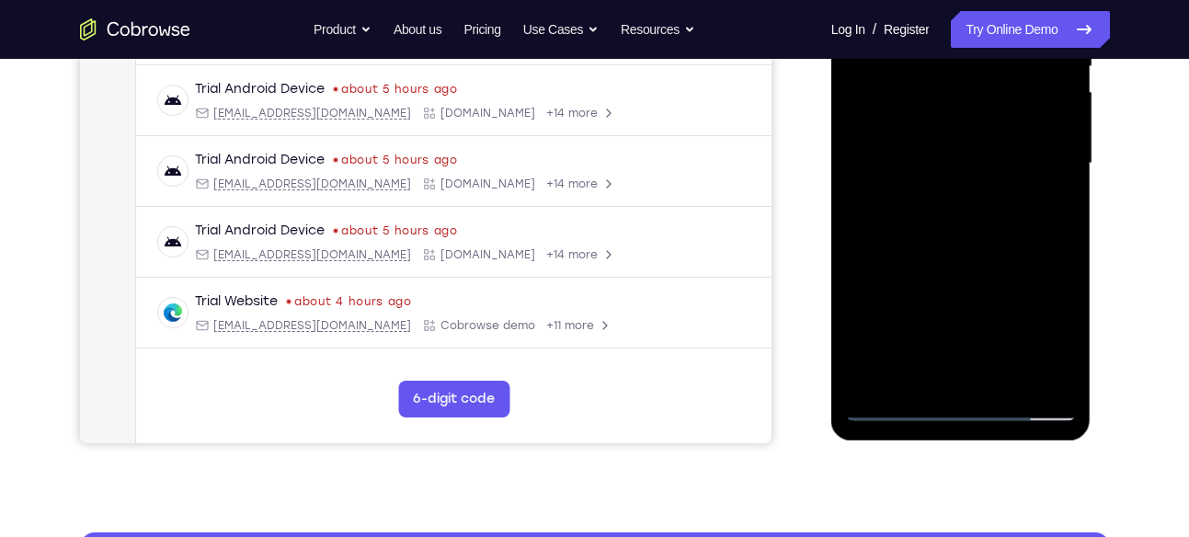
drag, startPoint x: 1018, startPoint y: 320, endPoint x: 1004, endPoint y: 89, distance: 231.2
click at [1004, 89] on div at bounding box center [961, 163] width 232 height 515
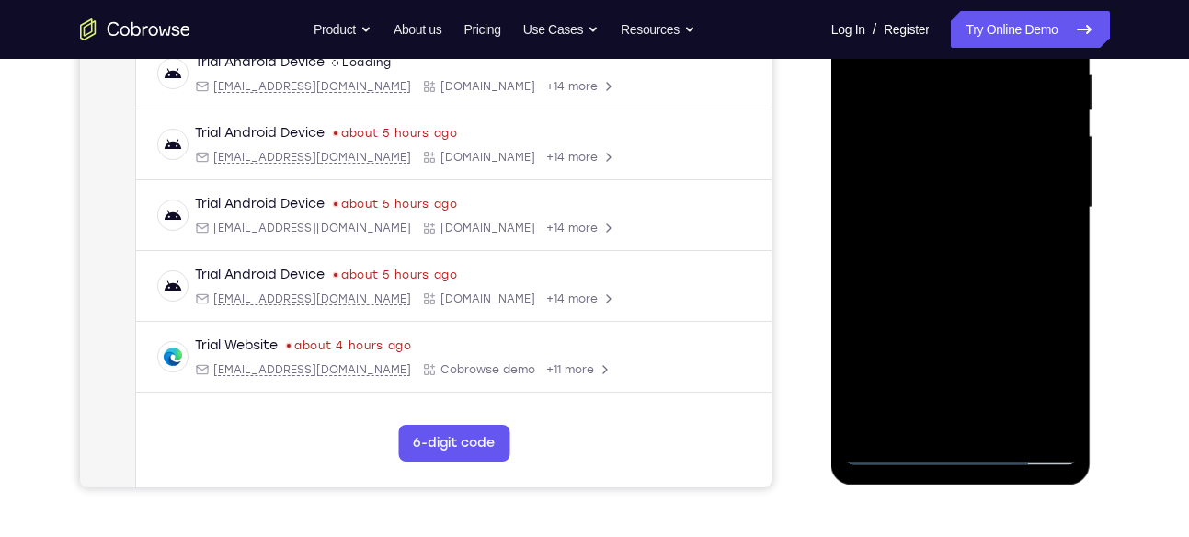
scroll to position [354, 0]
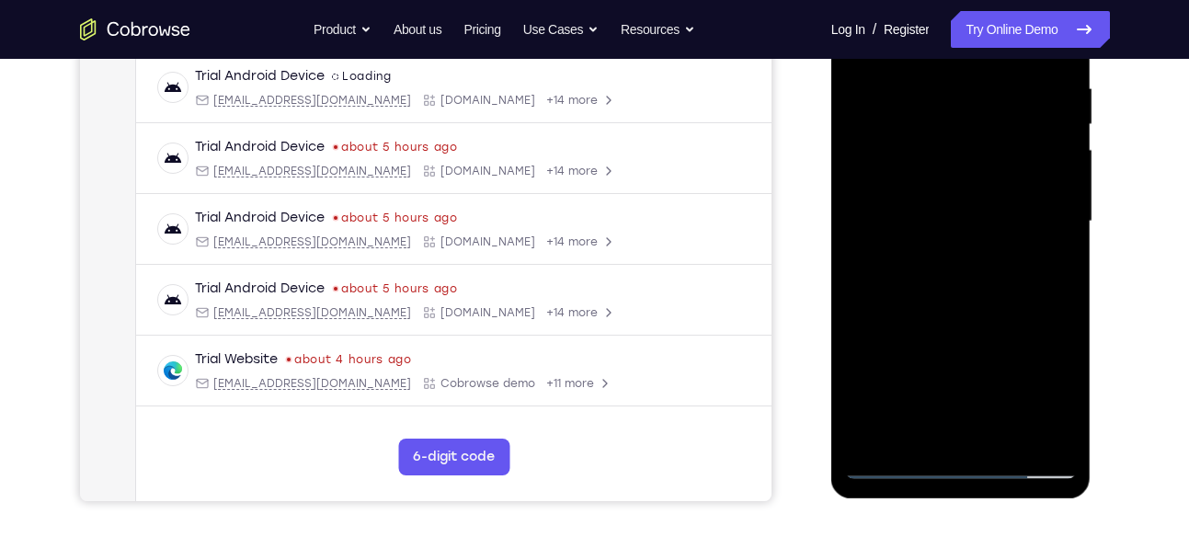
drag, startPoint x: 994, startPoint y: 296, endPoint x: 1002, endPoint y: 62, distance: 234.6
click at [1002, 62] on div at bounding box center [961, 221] width 232 height 515
drag, startPoint x: 988, startPoint y: 371, endPoint x: 1001, endPoint y: 37, distance: 334.0
click at [1001, 37] on div at bounding box center [961, 221] width 232 height 515
drag, startPoint x: 939, startPoint y: 362, endPoint x: 945, endPoint y: 109, distance: 252.9
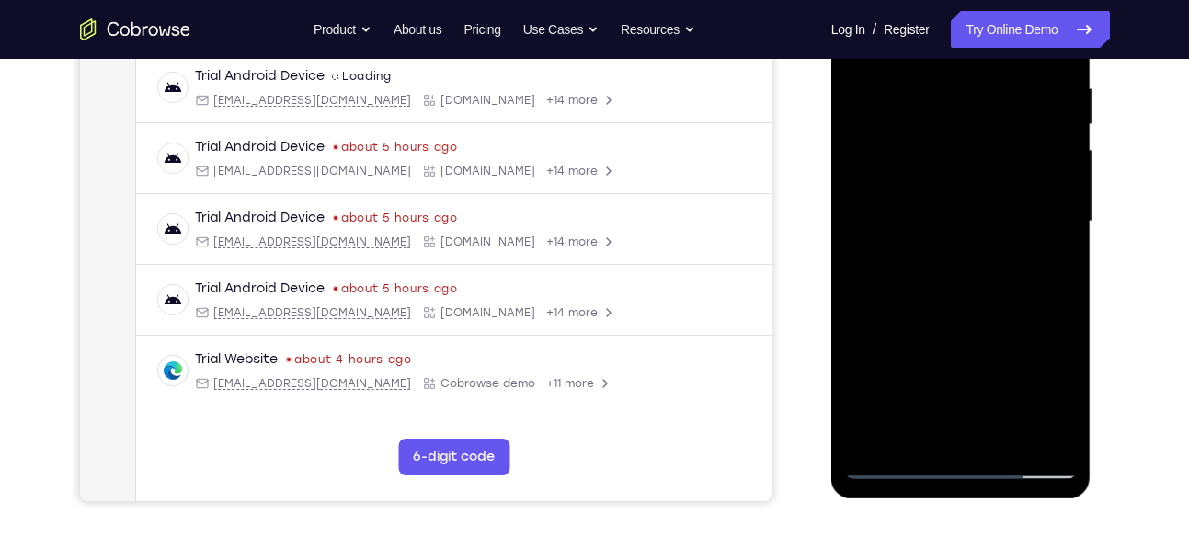
click at [945, 109] on div at bounding box center [961, 221] width 232 height 515
click at [919, 434] on div at bounding box center [961, 221] width 232 height 515
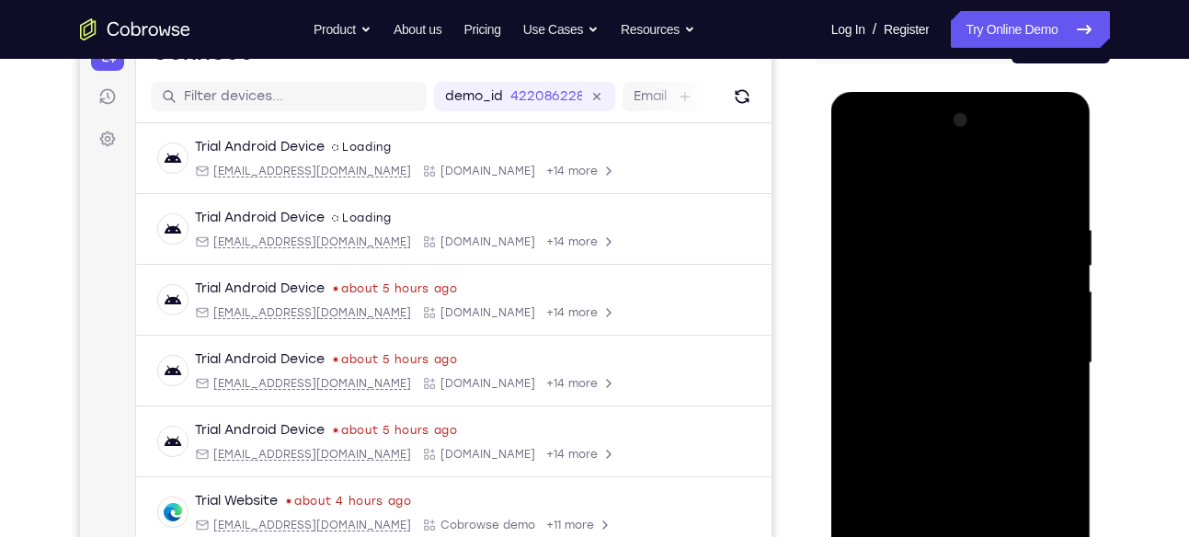
scroll to position [210, 0]
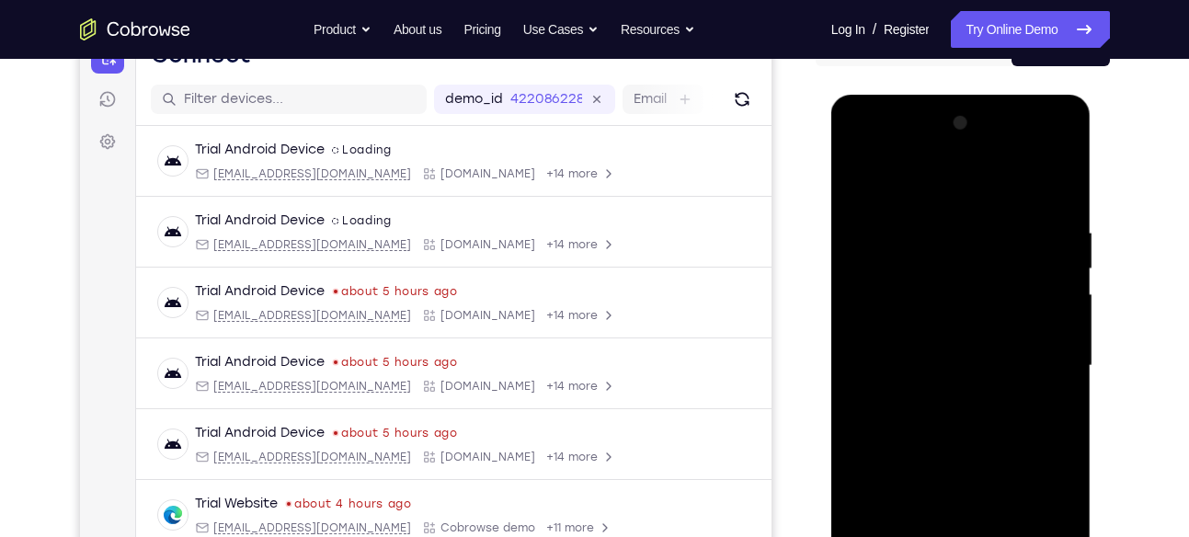
click at [1042, 181] on div at bounding box center [961, 365] width 232 height 515
click at [968, 357] on span "Tap to Start" at bounding box center [961, 366] width 94 height 18
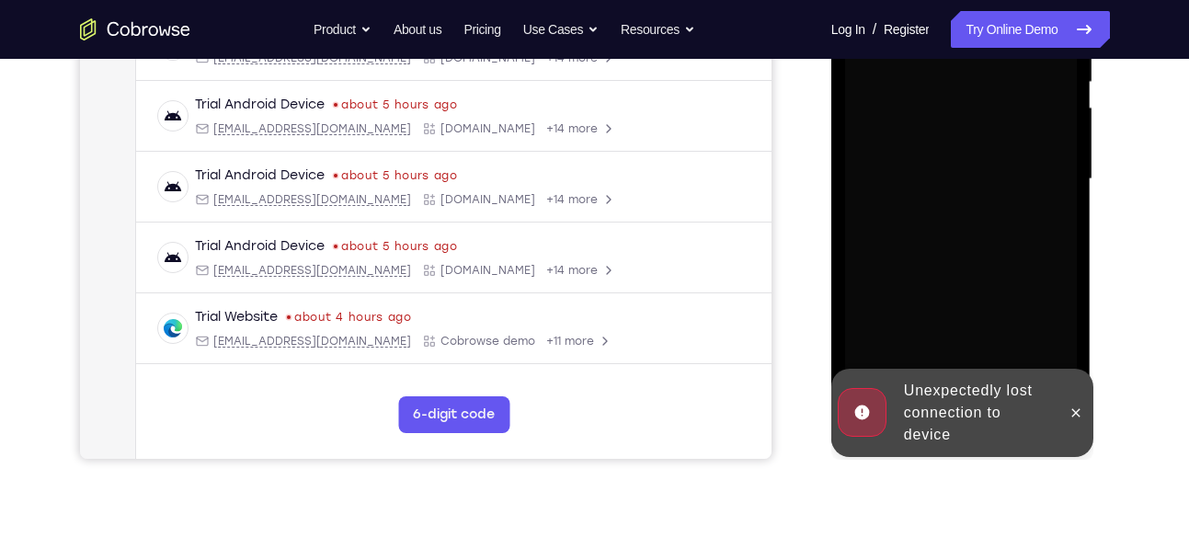
scroll to position [421, 0]
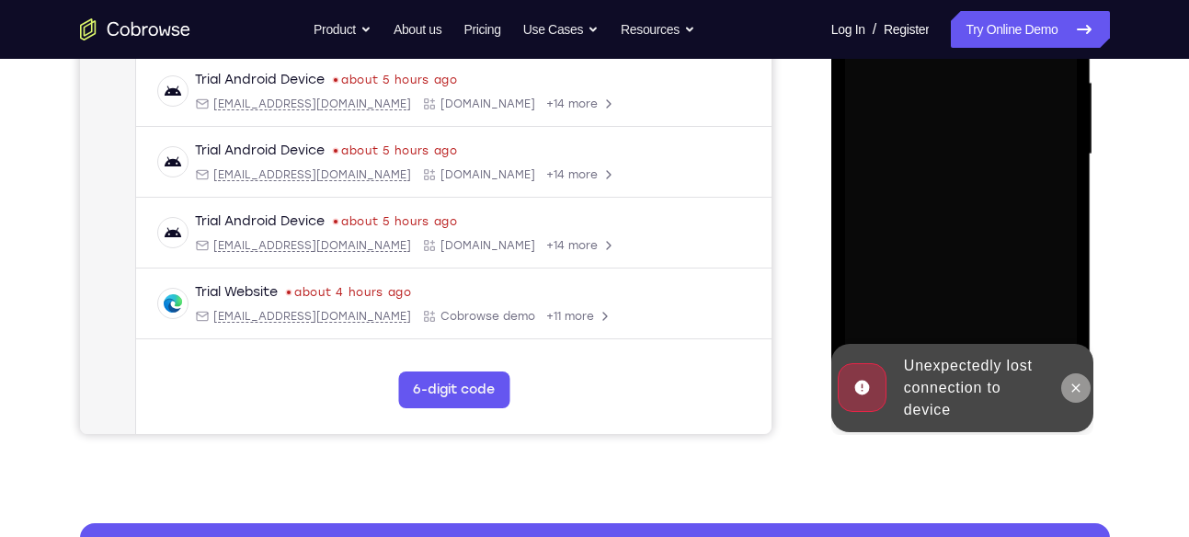
click at [1073, 381] on icon at bounding box center [1075, 388] width 15 height 15
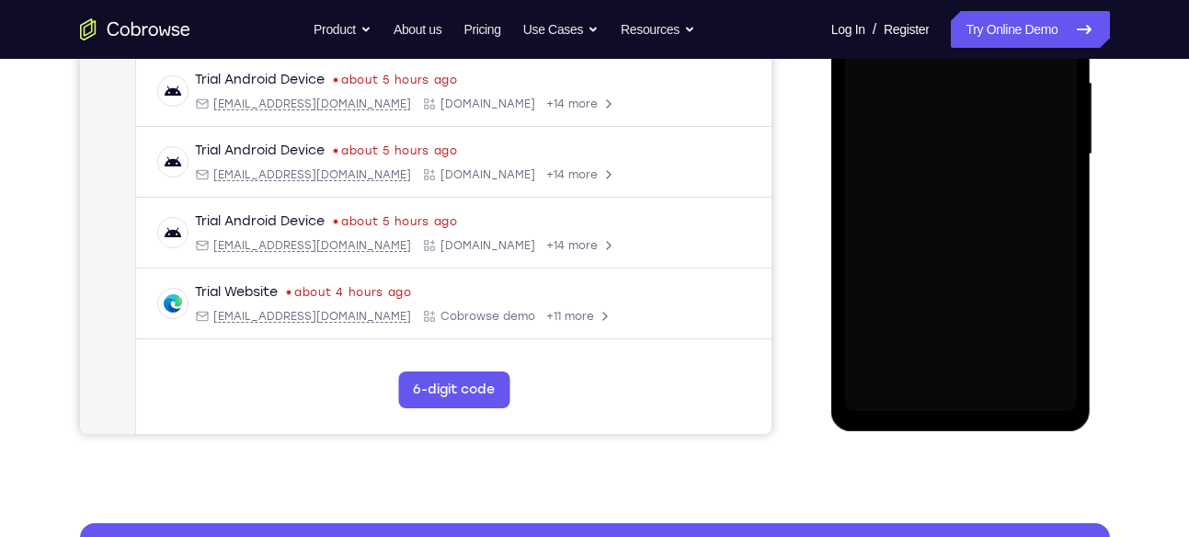
click at [964, 404] on div at bounding box center [961, 154] width 232 height 515
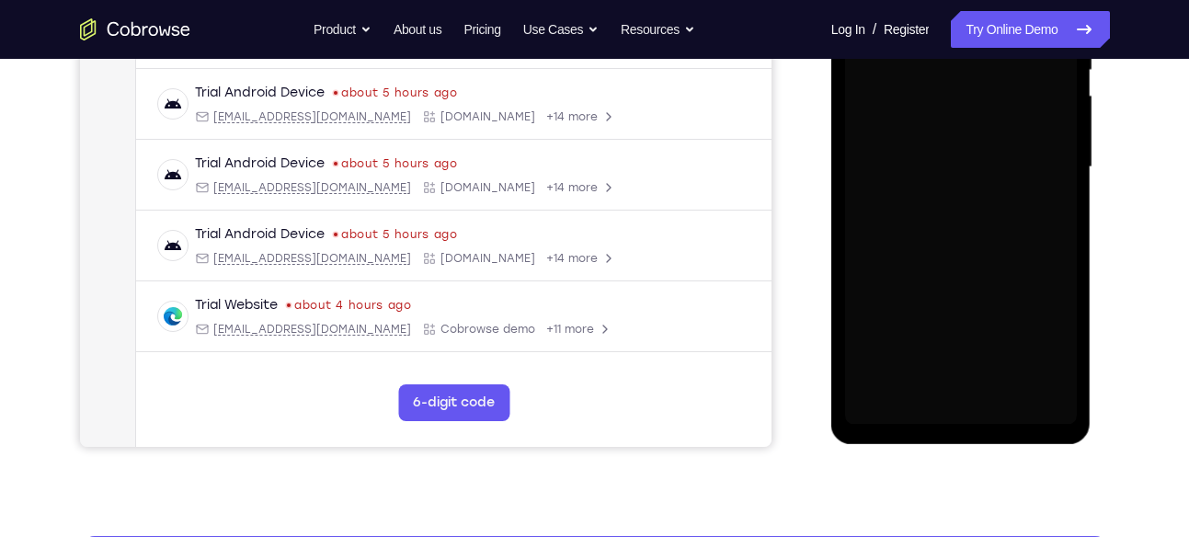
scroll to position [407, 0]
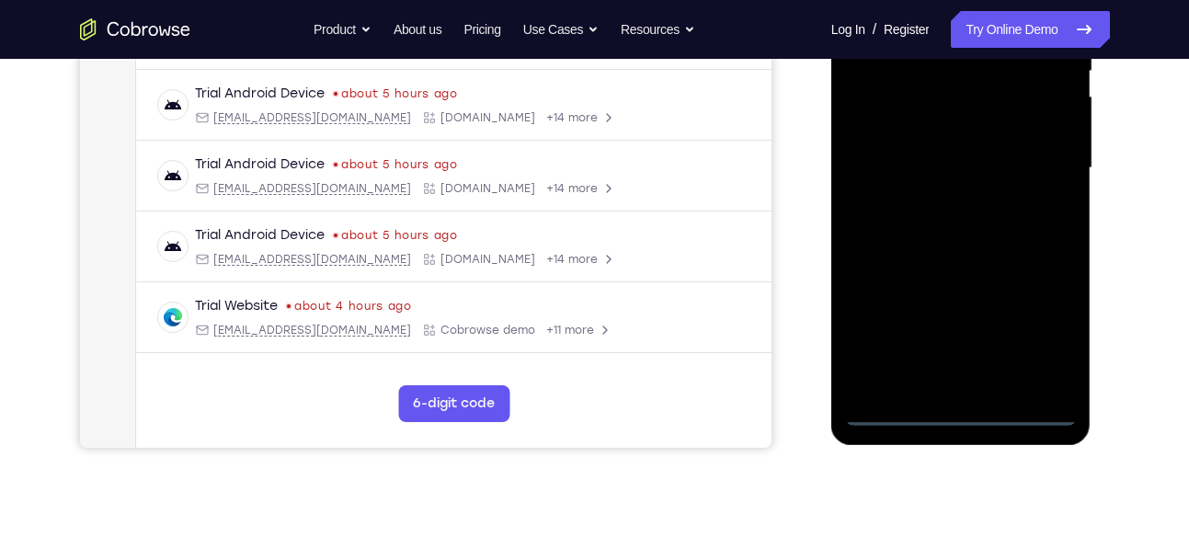
click at [955, 416] on div at bounding box center [961, 168] width 232 height 515
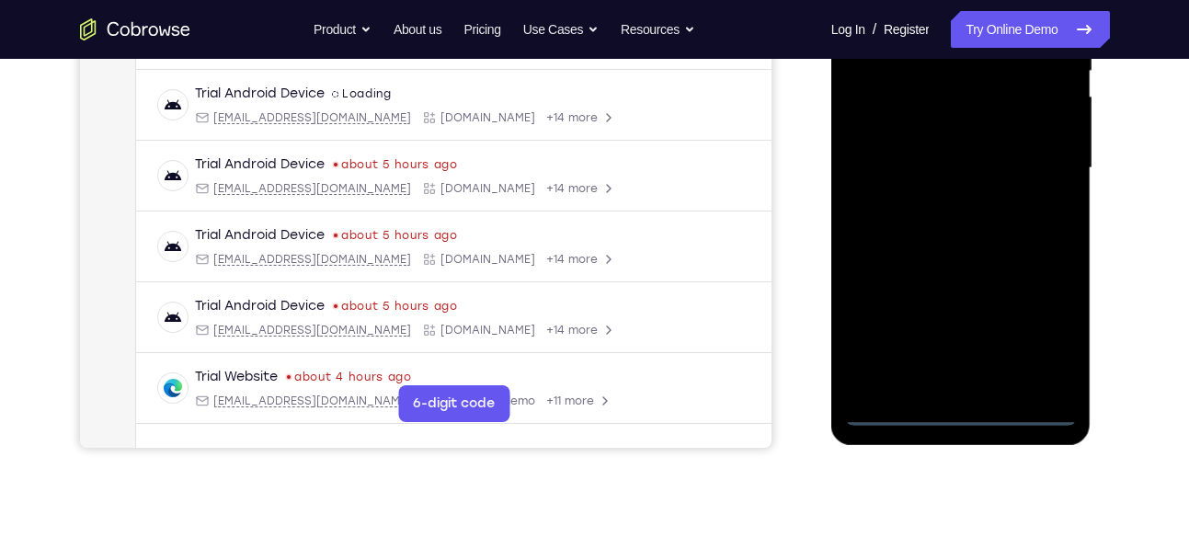
click at [1036, 324] on div at bounding box center [961, 168] width 232 height 515
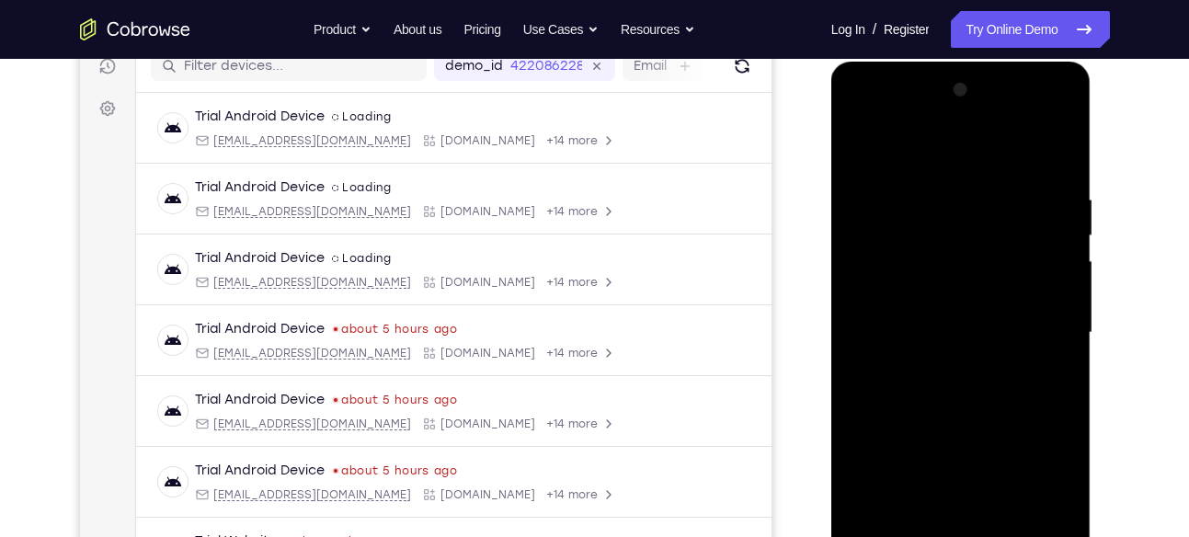
scroll to position [242, 0]
click at [916, 164] on div at bounding box center [961, 333] width 232 height 515
click at [1044, 322] on div at bounding box center [961, 333] width 232 height 515
click at [936, 364] on div at bounding box center [961, 333] width 232 height 515
click at [948, 301] on div at bounding box center [961, 333] width 232 height 515
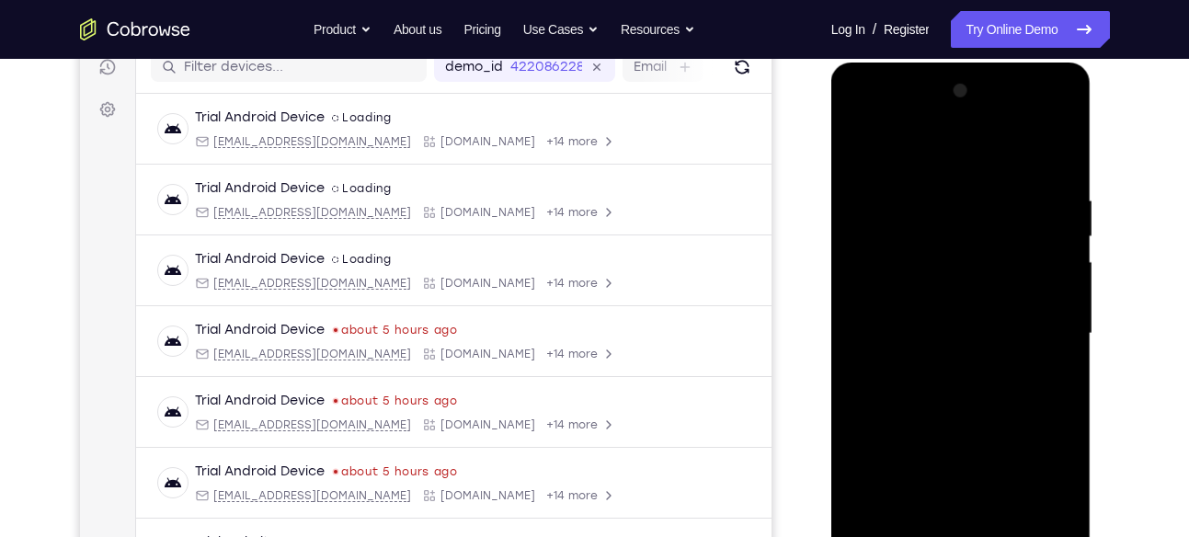
click at [880, 336] on div at bounding box center [961, 333] width 232 height 515
click at [921, 397] on div at bounding box center [961, 333] width 232 height 515
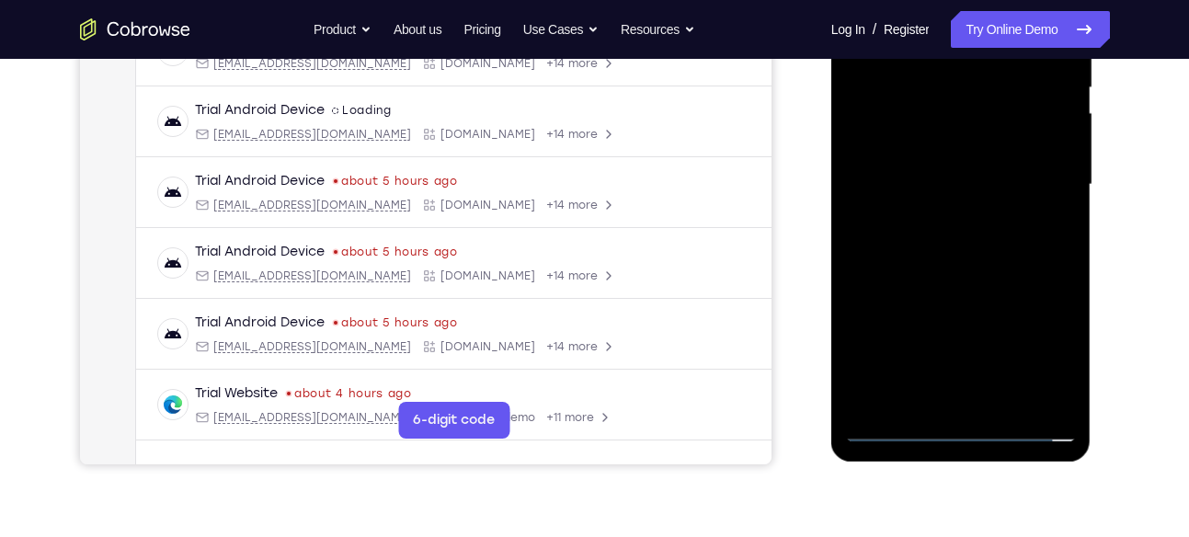
scroll to position [392, 0]
click at [947, 261] on div at bounding box center [961, 183] width 232 height 515
click at [929, 401] on div at bounding box center [961, 183] width 232 height 515
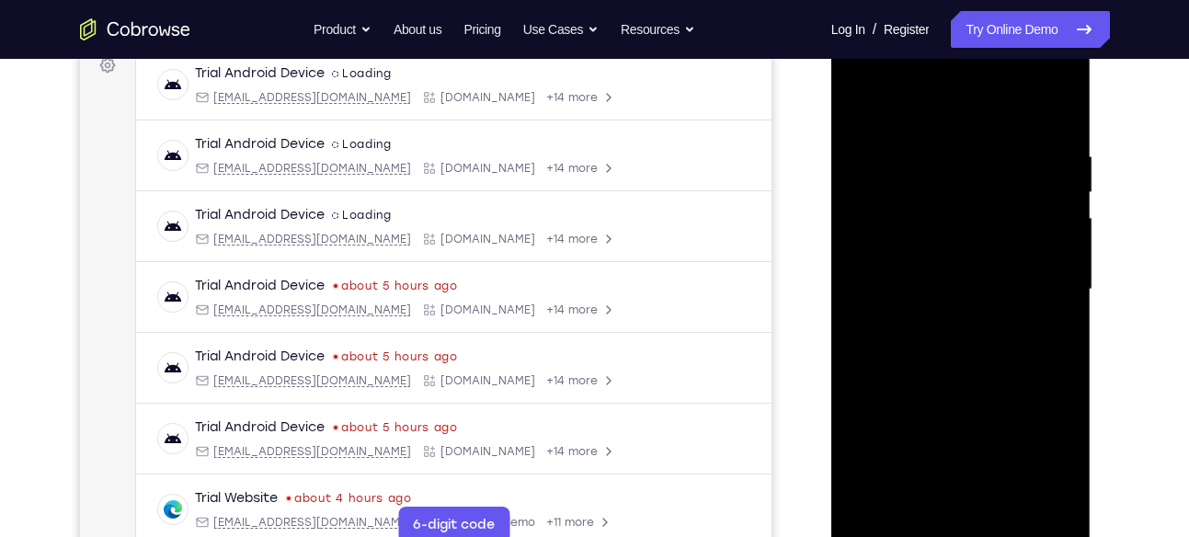
scroll to position [283, 0]
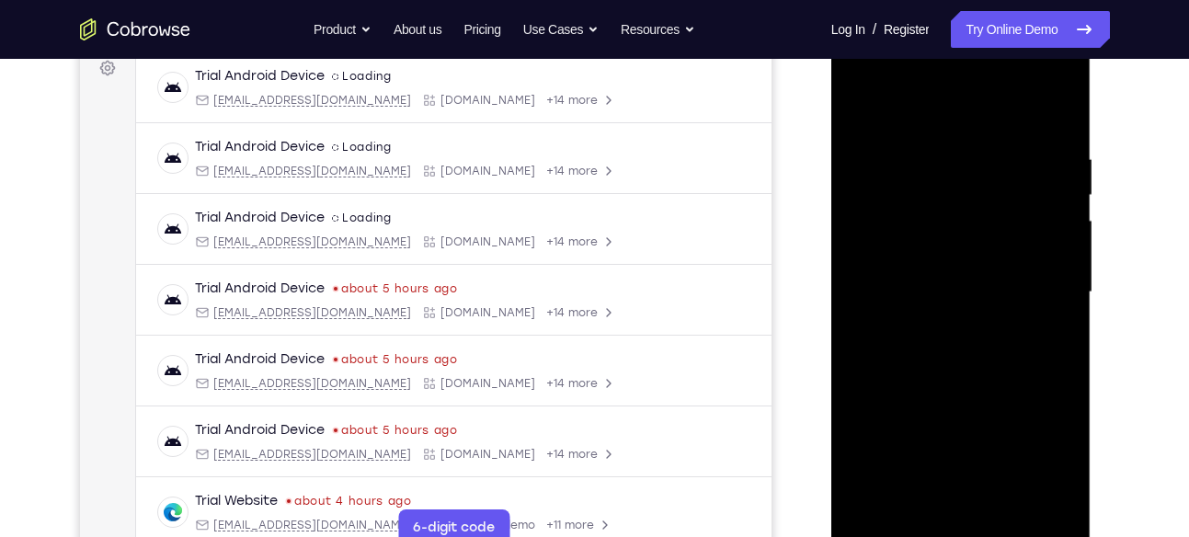
click at [886, 104] on div at bounding box center [961, 292] width 232 height 515
click at [871, 152] on div at bounding box center [961, 292] width 232 height 515
drag, startPoint x: 1021, startPoint y: 236, endPoint x: 938, endPoint y: 337, distance: 131.3
click at [938, 337] on div at bounding box center [961, 292] width 232 height 515
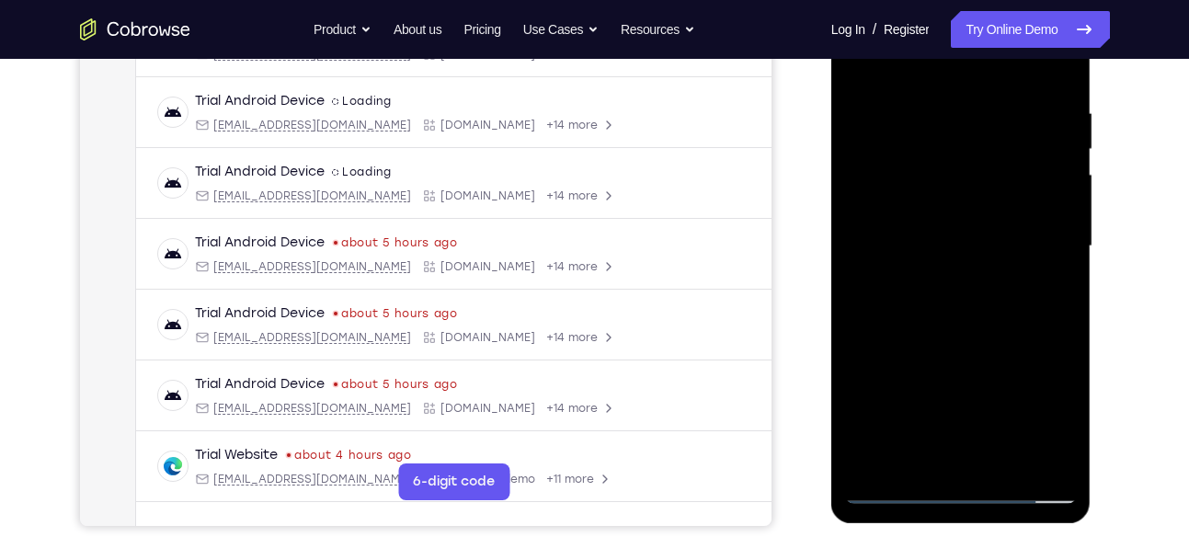
drag, startPoint x: 975, startPoint y: 319, endPoint x: 997, endPoint y: 307, distance: 25.1
click at [997, 307] on div at bounding box center [961, 246] width 232 height 515
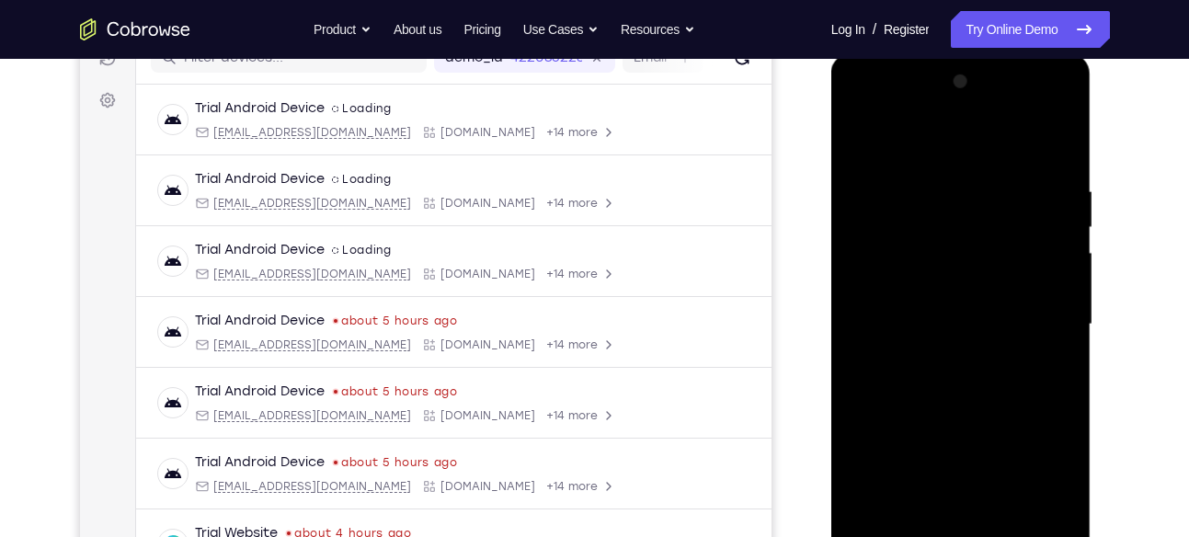
scroll to position [292, 0]
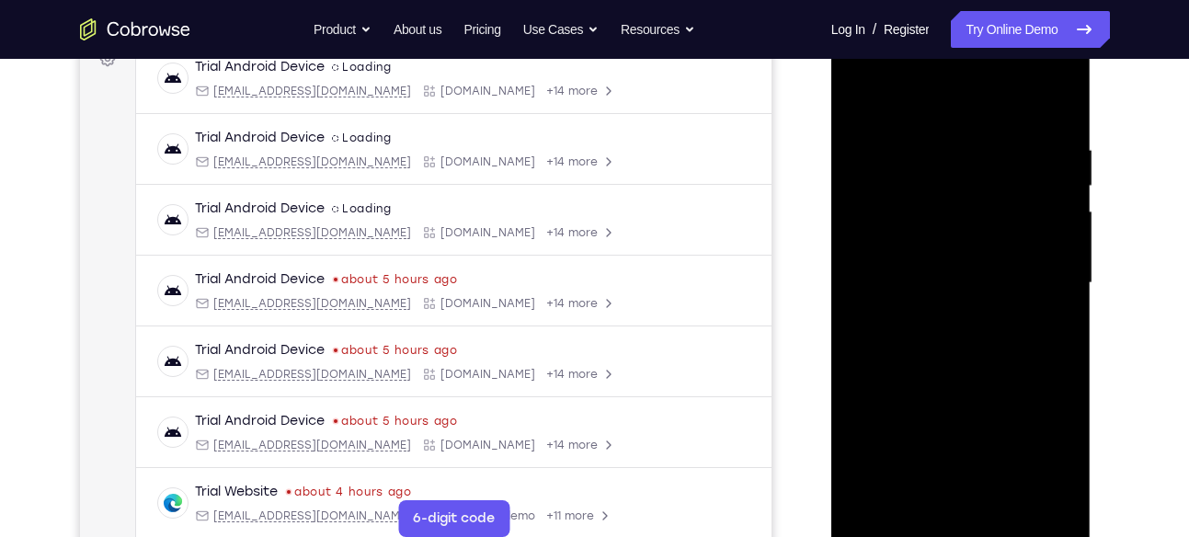
click at [854, 269] on div at bounding box center [961, 283] width 232 height 515
click at [998, 258] on div at bounding box center [961, 283] width 232 height 515
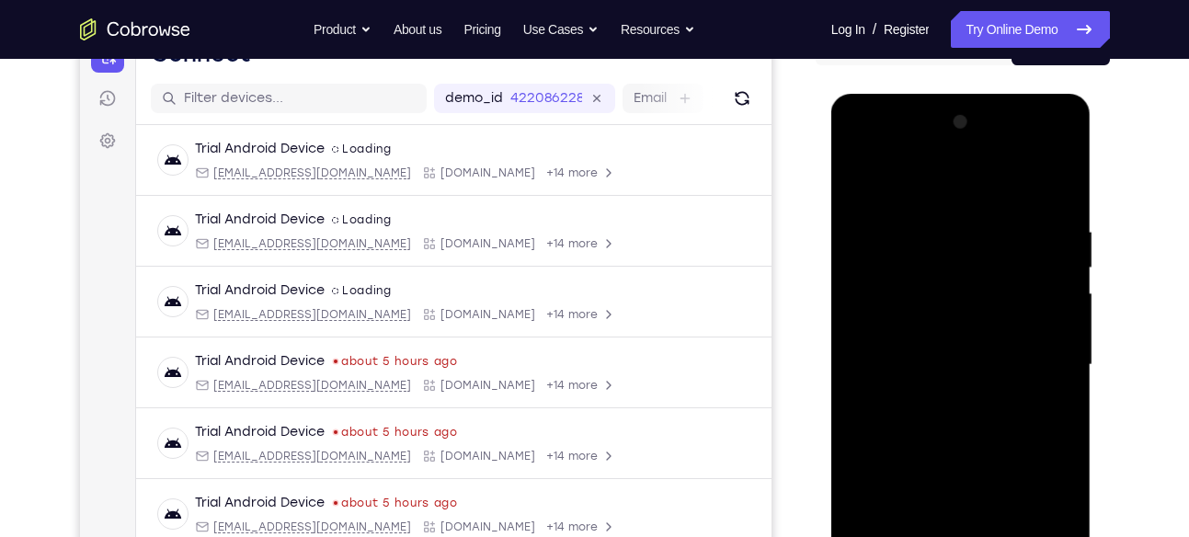
scroll to position [204, 0]
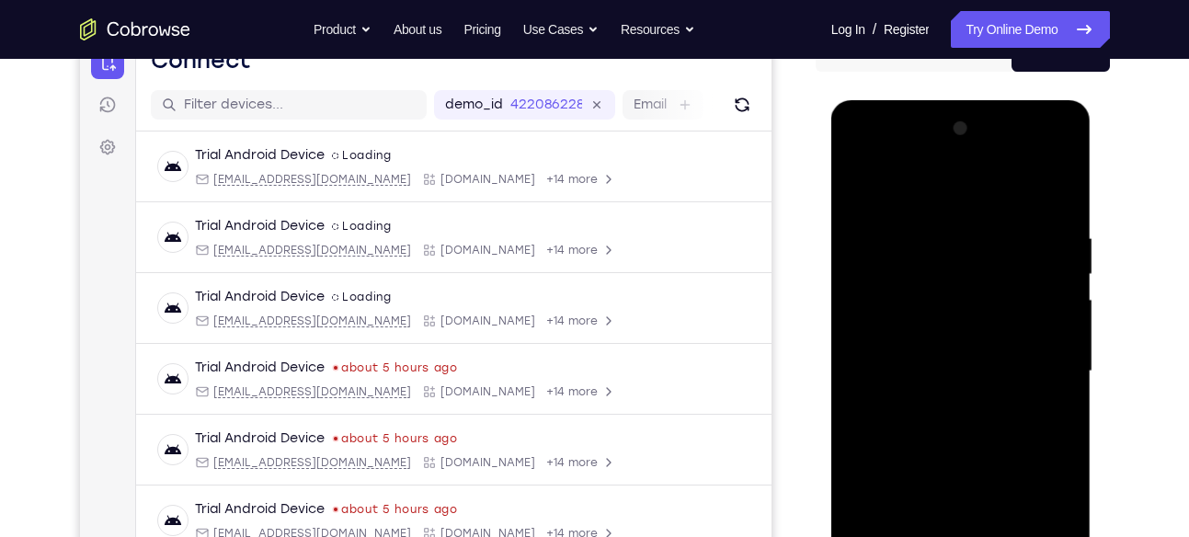
drag, startPoint x: 1040, startPoint y: 308, endPoint x: 1009, endPoint y: 314, distance: 30.8
click at [1009, 314] on div at bounding box center [961, 371] width 232 height 515
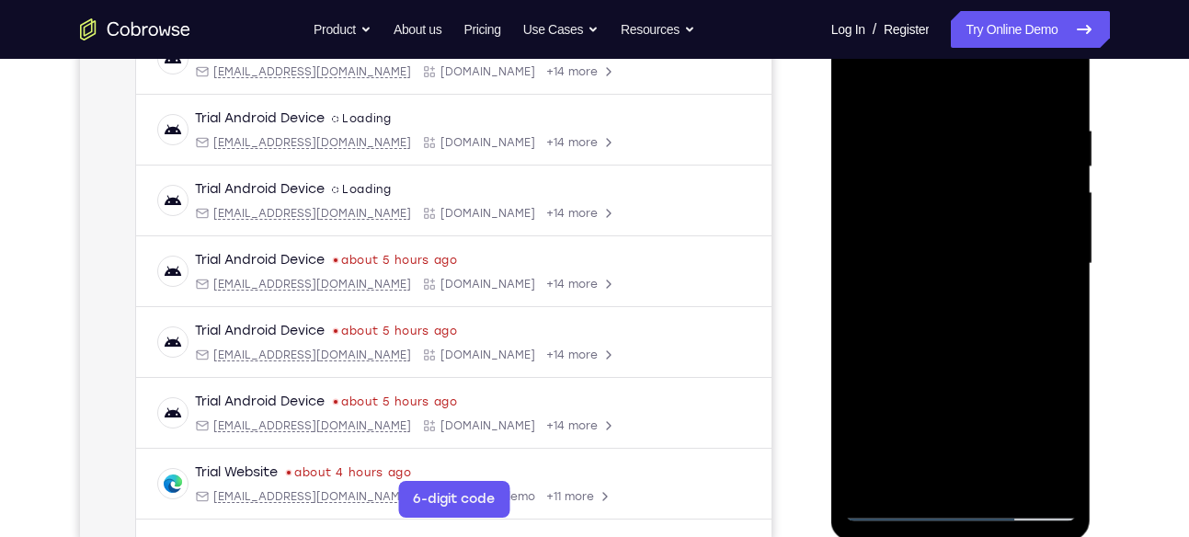
scroll to position [237, 0]
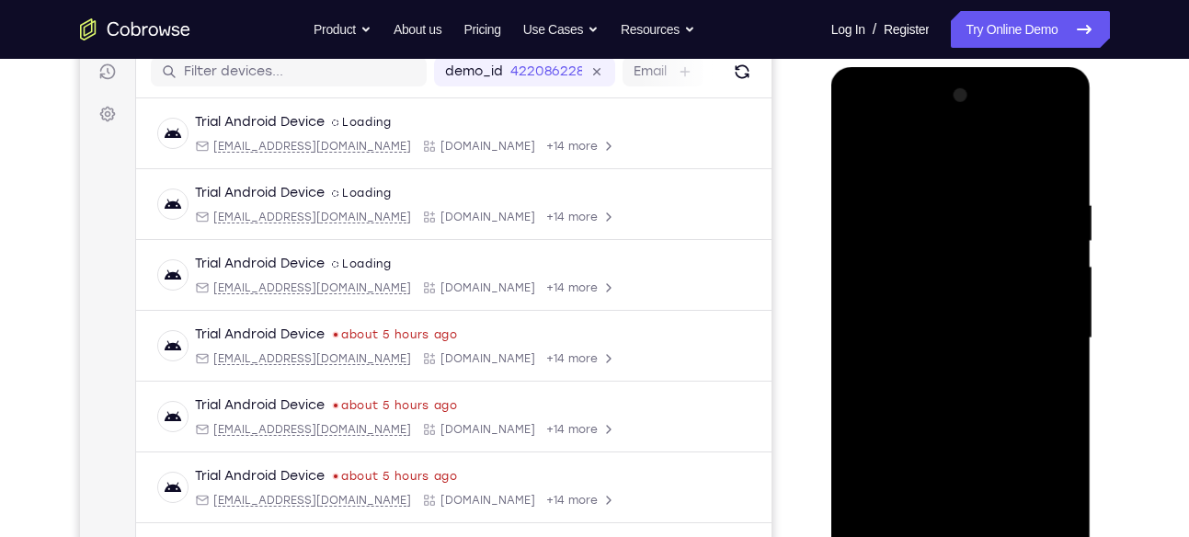
click at [869, 204] on div at bounding box center [961, 338] width 232 height 515
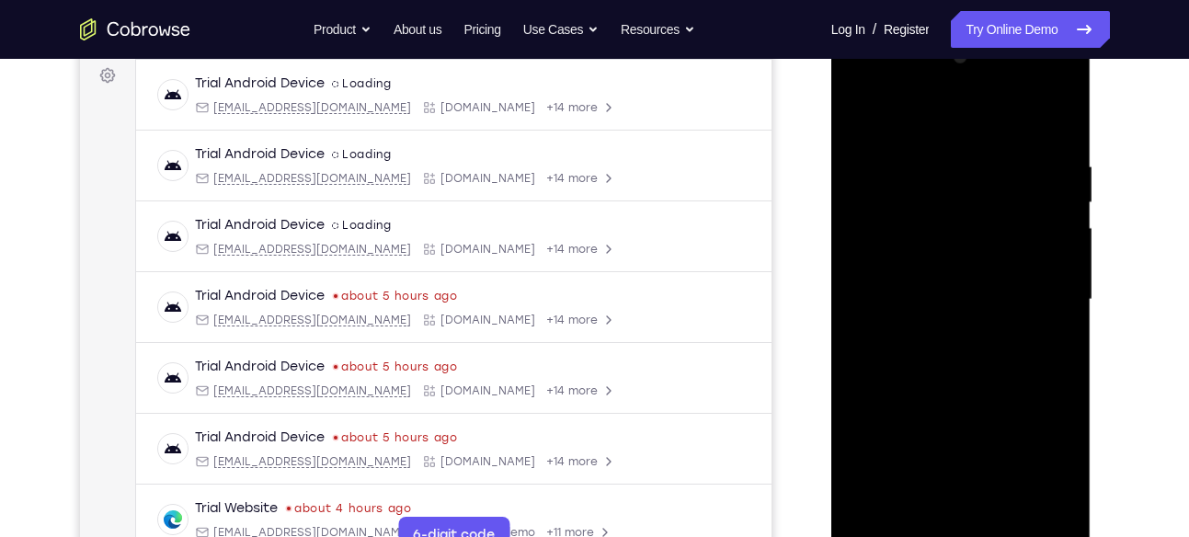
click at [1053, 256] on div at bounding box center [961, 299] width 232 height 515
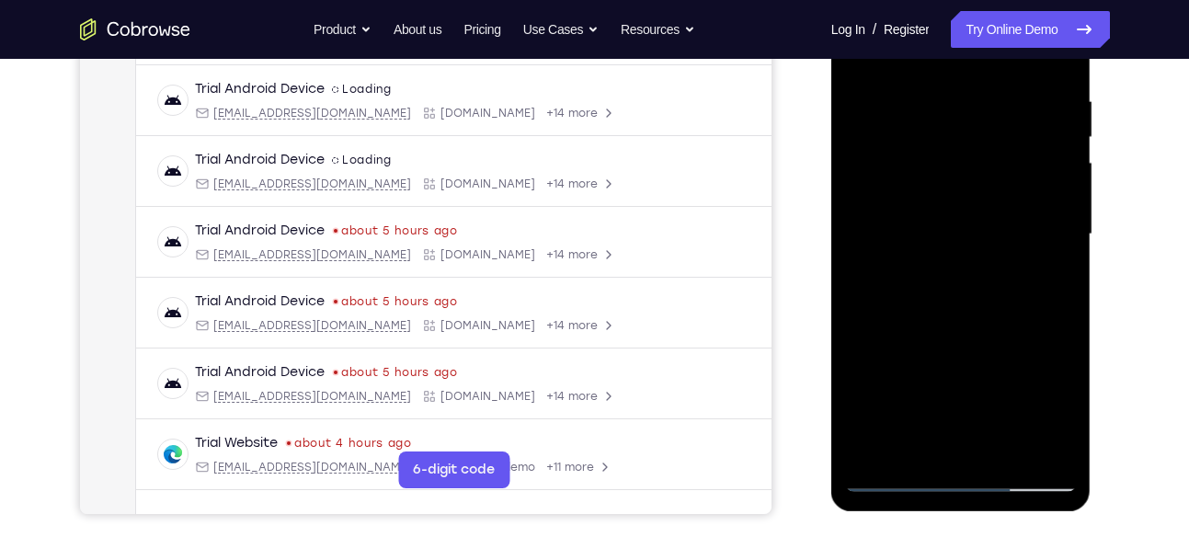
scroll to position [348, 0]
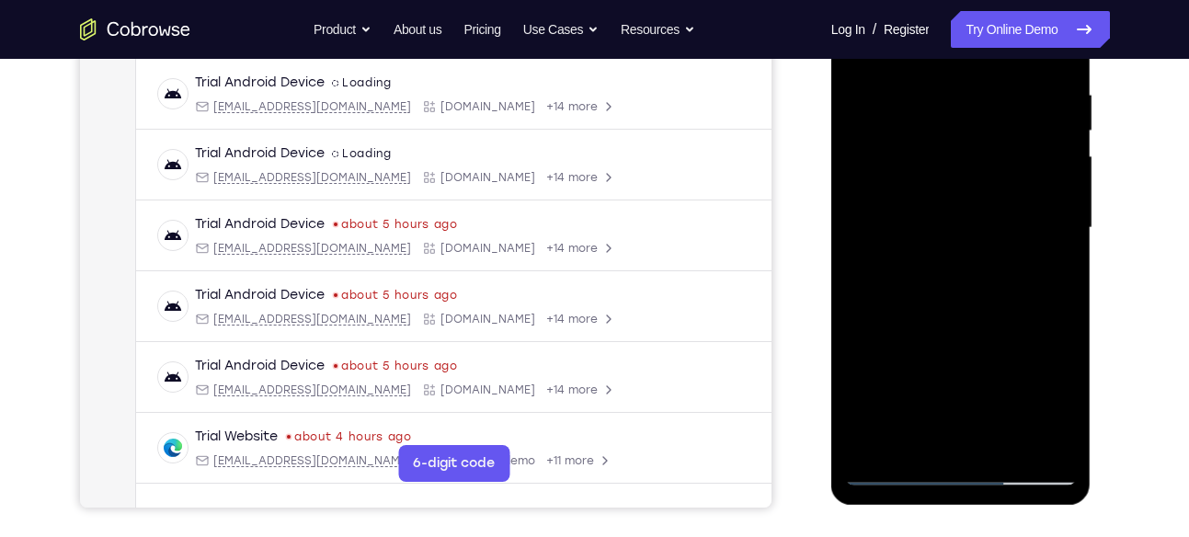
click at [988, 334] on div at bounding box center [961, 228] width 232 height 515
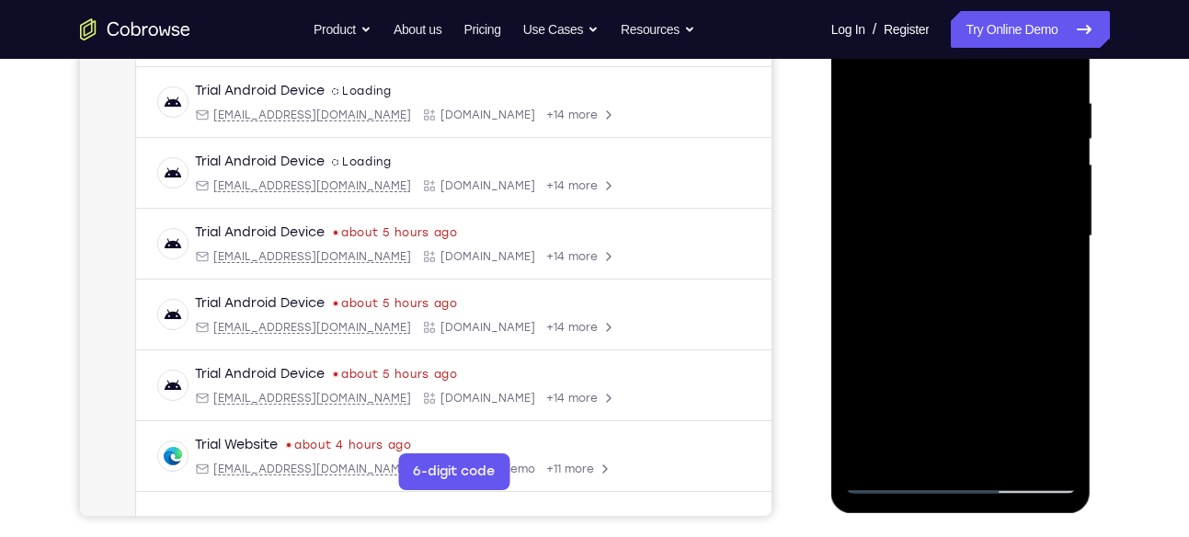
scroll to position [337, 0]
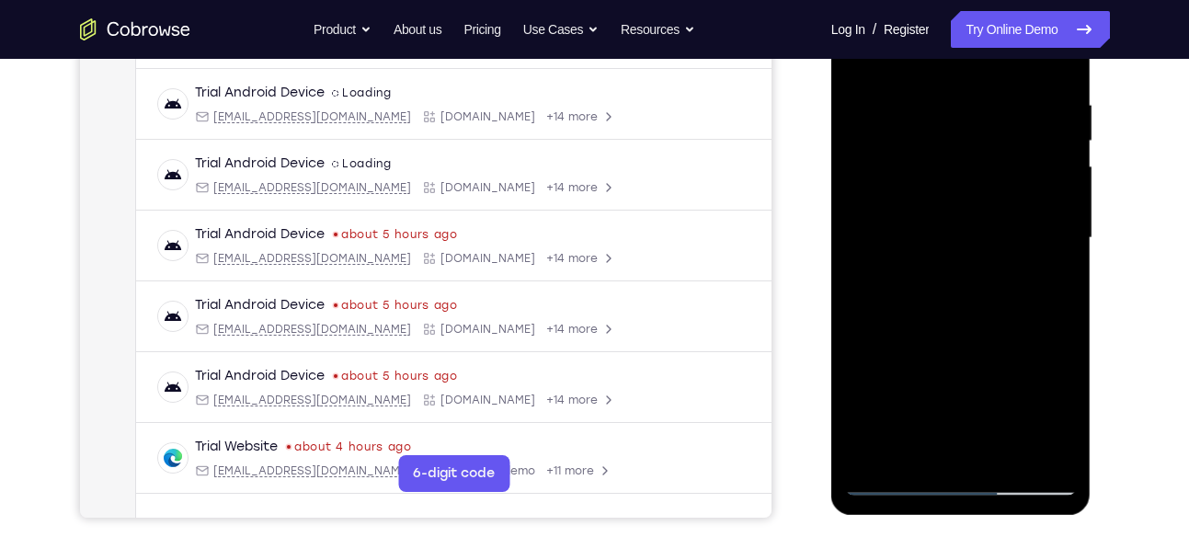
click at [862, 101] on div at bounding box center [961, 238] width 232 height 515
click at [1055, 270] on div at bounding box center [961, 238] width 232 height 515
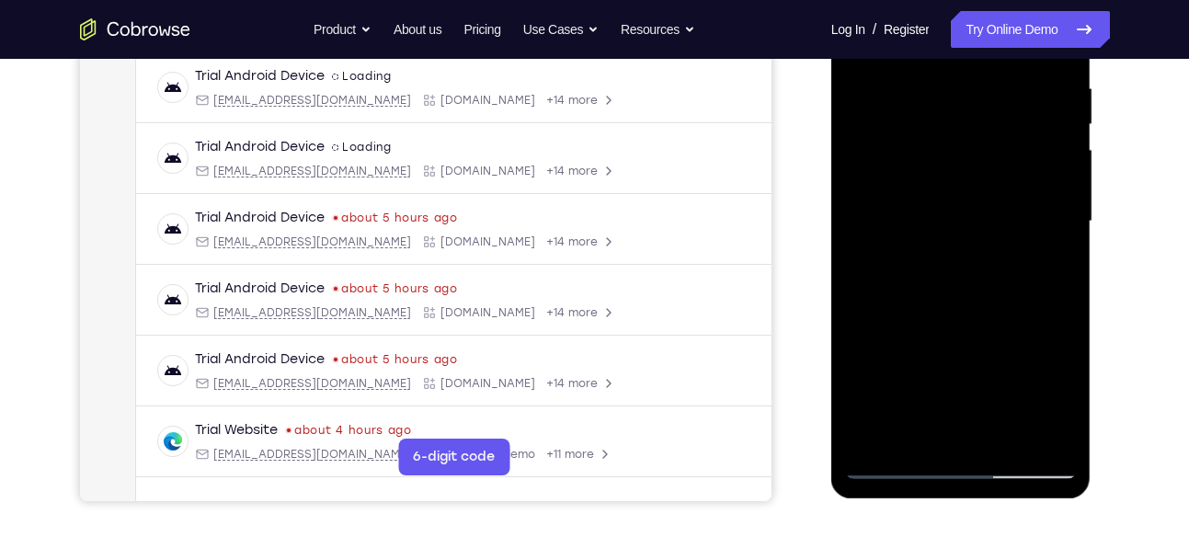
scroll to position [360, 0]
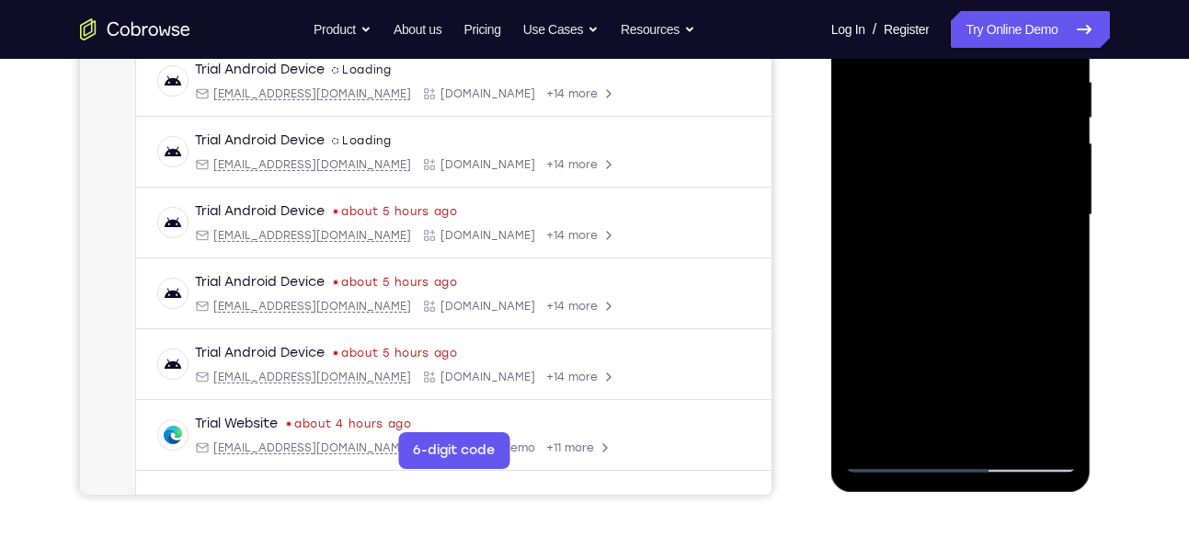
click at [866, 82] on div at bounding box center [961, 215] width 232 height 515
click at [1043, 261] on div at bounding box center [961, 215] width 232 height 515
drag, startPoint x: 1047, startPoint y: 309, endPoint x: 1022, endPoint y: 271, distance: 45.1
click at [1022, 271] on div at bounding box center [961, 215] width 232 height 515
click at [1051, 291] on div at bounding box center [961, 215] width 232 height 515
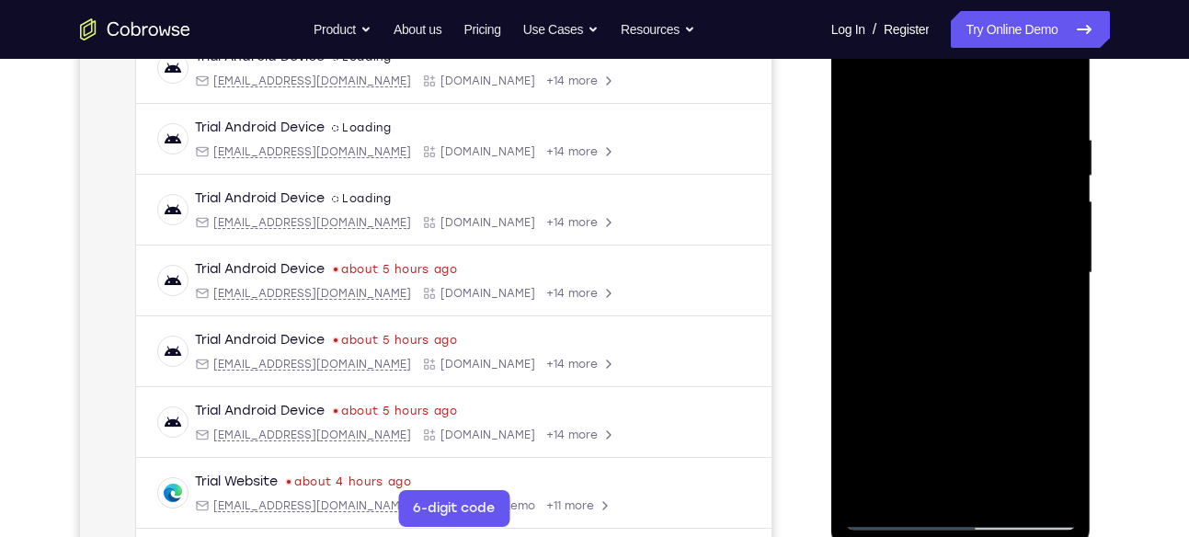
scroll to position [317, 0]
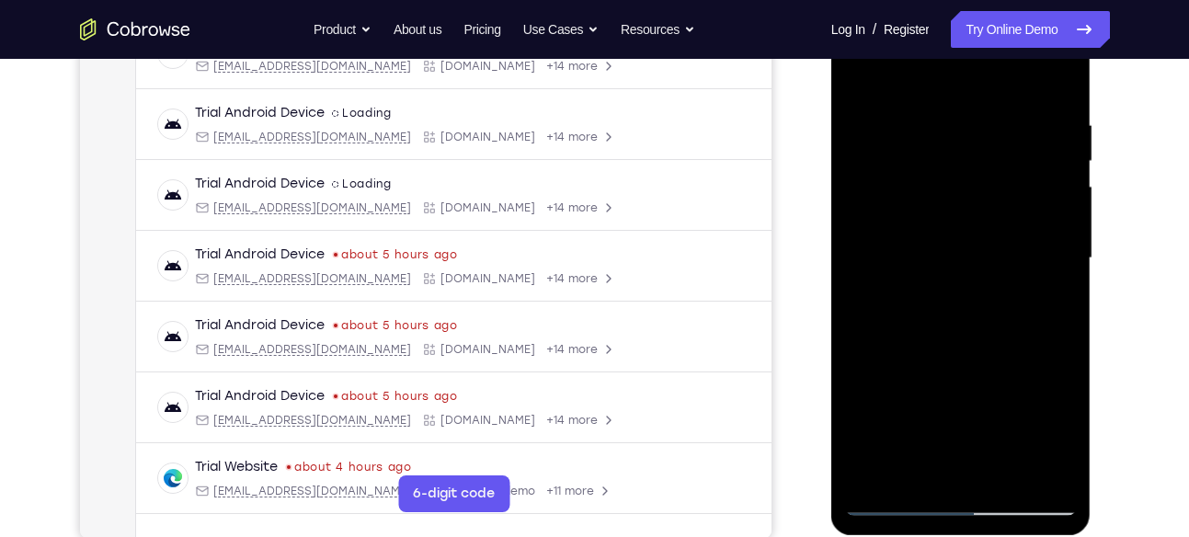
click at [862, 226] on div at bounding box center [961, 258] width 232 height 515
click at [1054, 227] on div at bounding box center [961, 258] width 232 height 515
drag, startPoint x: 1064, startPoint y: 229, endPoint x: 1043, endPoint y: 257, distance: 35.5
click at [1043, 257] on div at bounding box center [961, 258] width 232 height 515
click at [1055, 82] on div at bounding box center [961, 258] width 232 height 515
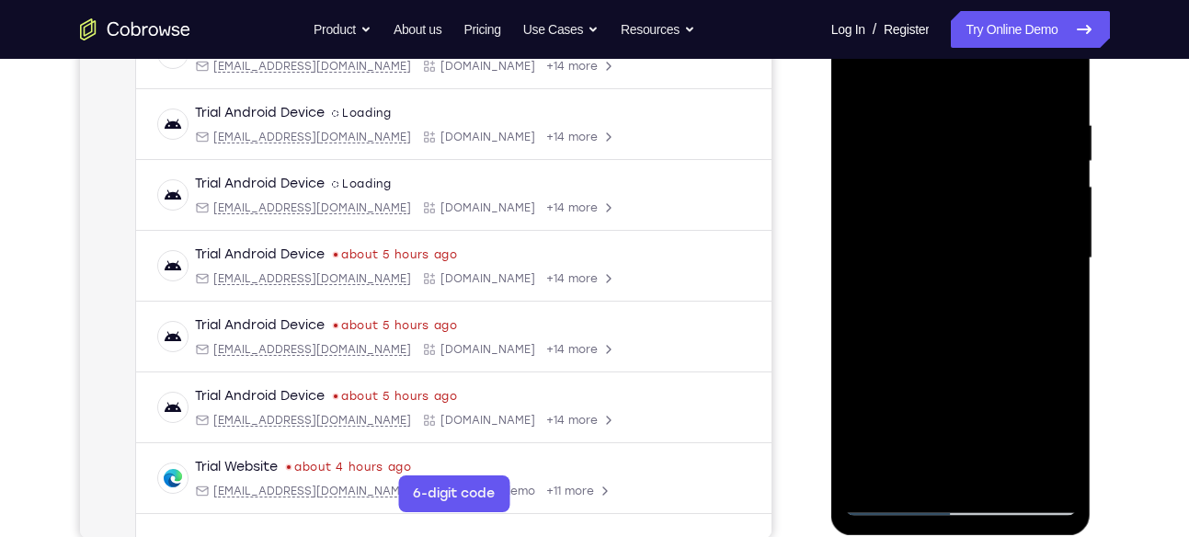
click at [1051, 75] on div at bounding box center [961, 258] width 232 height 515
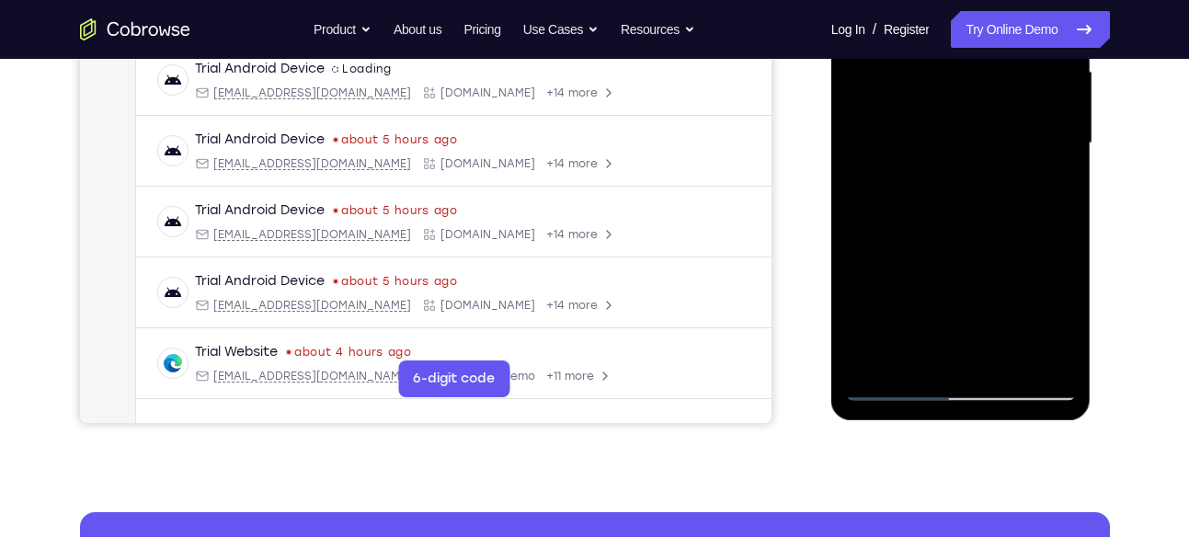
scroll to position [434, 0]
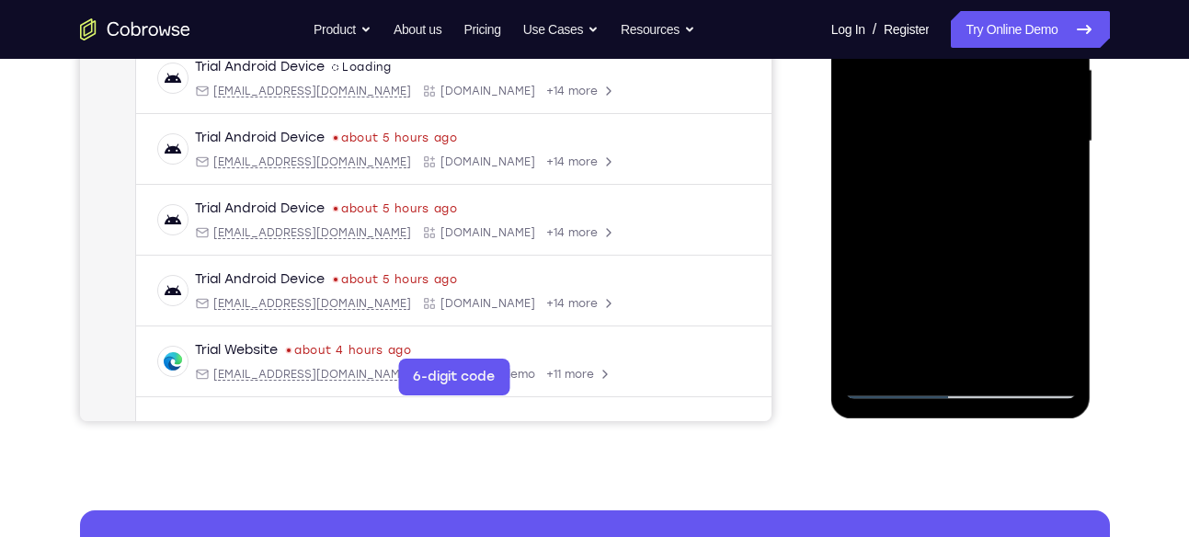
click at [872, 359] on div at bounding box center [961, 141] width 232 height 515
click at [876, 357] on div at bounding box center [961, 141] width 232 height 515
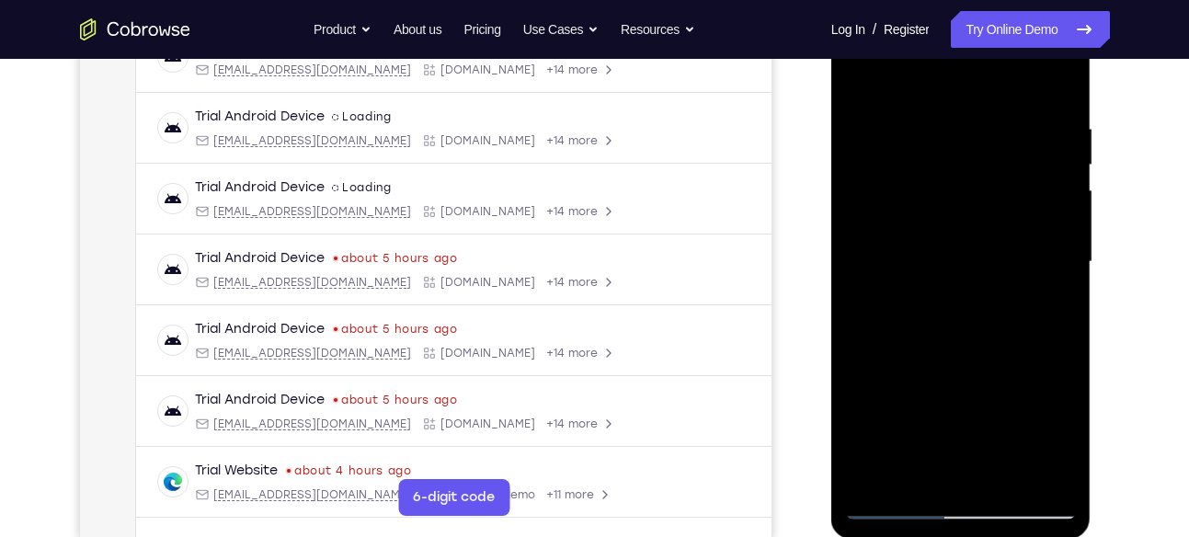
scroll to position [311, 0]
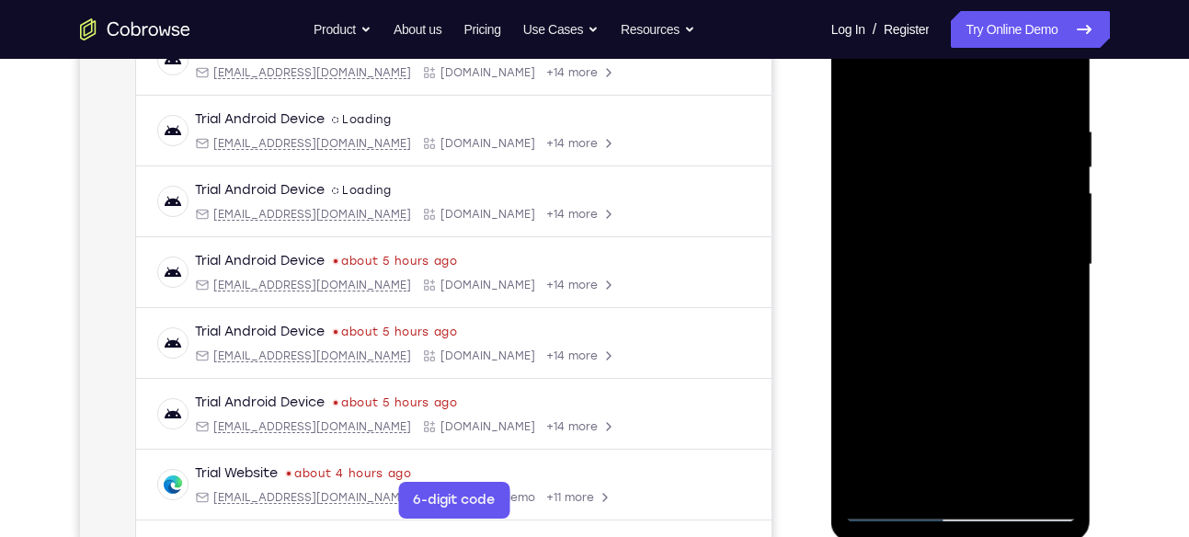
click at [1067, 77] on div at bounding box center [961, 264] width 232 height 515
click at [857, 76] on div at bounding box center [961, 264] width 232 height 515
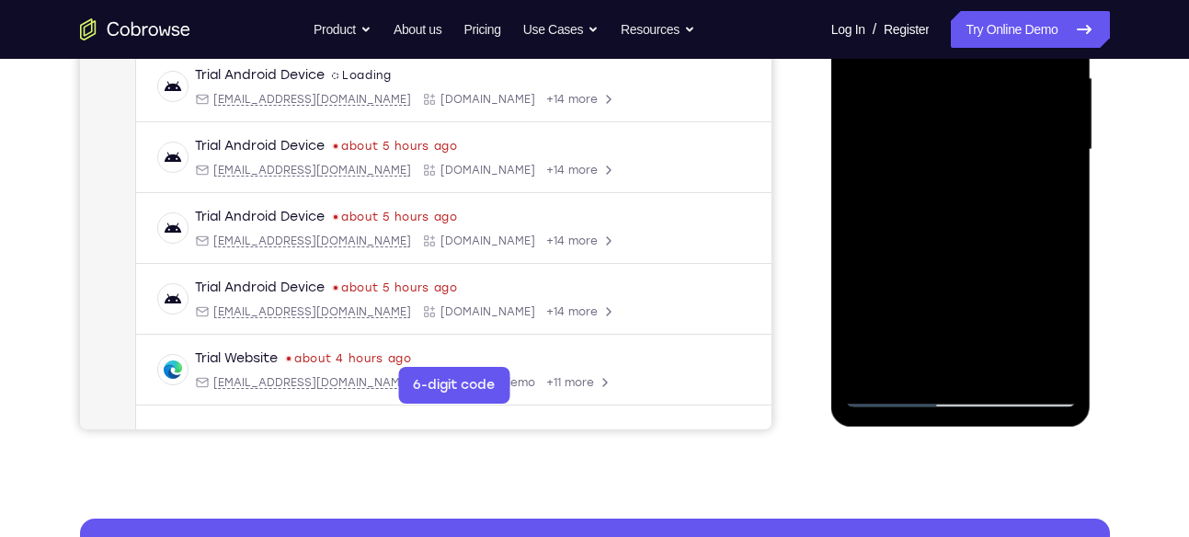
scroll to position [428, 0]
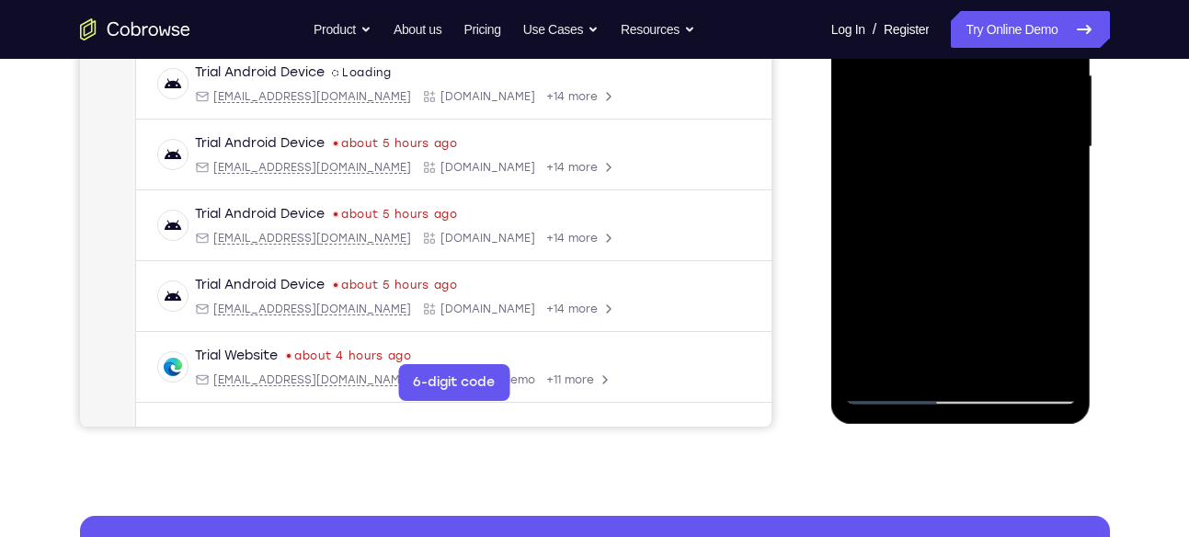
click at [878, 363] on div at bounding box center [961, 147] width 232 height 515
drag, startPoint x: 960, startPoint y: 292, endPoint x: 965, endPoint y: 42, distance: 250.1
click at [965, 42] on div at bounding box center [961, 147] width 232 height 515
drag, startPoint x: 965, startPoint y: 268, endPoint x: 1003, endPoint y: 27, distance: 243.8
click at [1003, 27] on div at bounding box center [961, 147] width 232 height 515
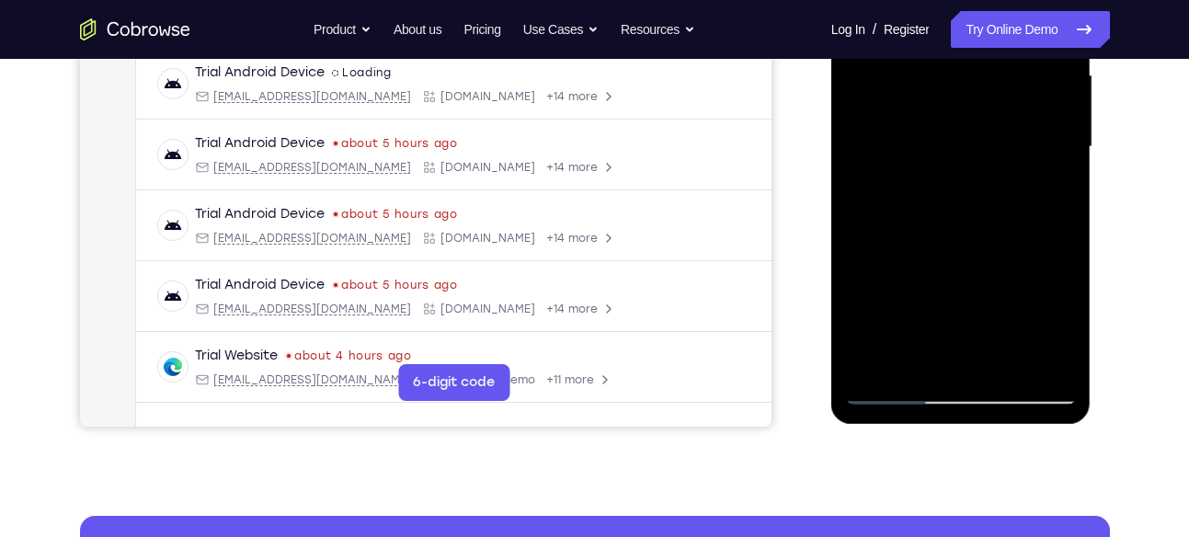
drag, startPoint x: 942, startPoint y: 291, endPoint x: 1009, endPoint y: 37, distance: 263.1
click at [1009, 37] on div at bounding box center [961, 147] width 232 height 515
drag, startPoint x: 986, startPoint y: 271, endPoint x: 990, endPoint y: 170, distance: 101.2
click at [990, 170] on div at bounding box center [961, 147] width 232 height 515
drag, startPoint x: 990, startPoint y: 170, endPoint x: 964, endPoint y: 283, distance: 116.2
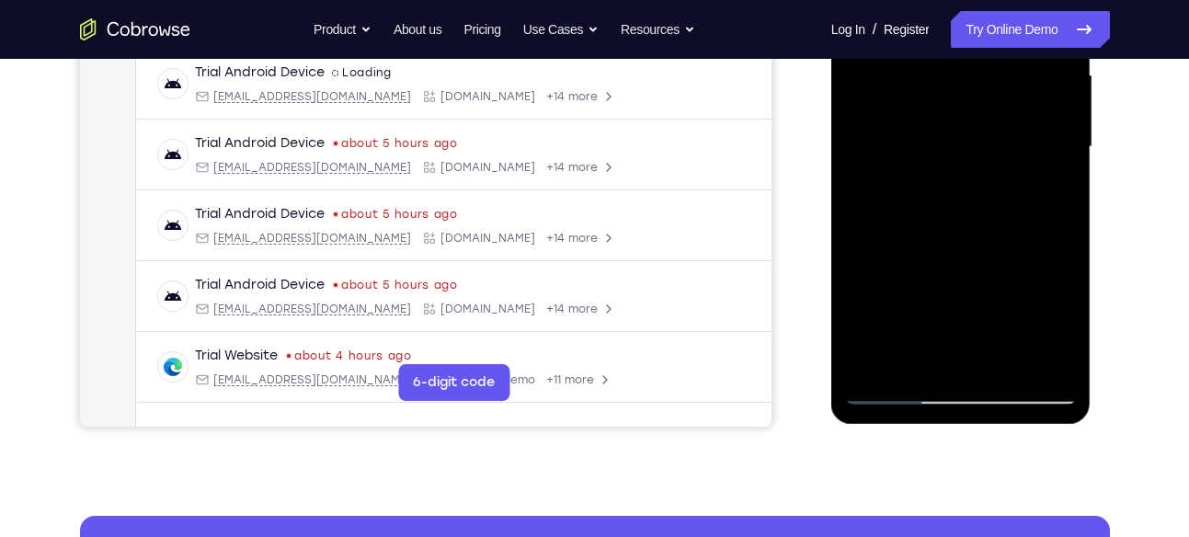
click at [964, 283] on div at bounding box center [961, 147] width 232 height 515
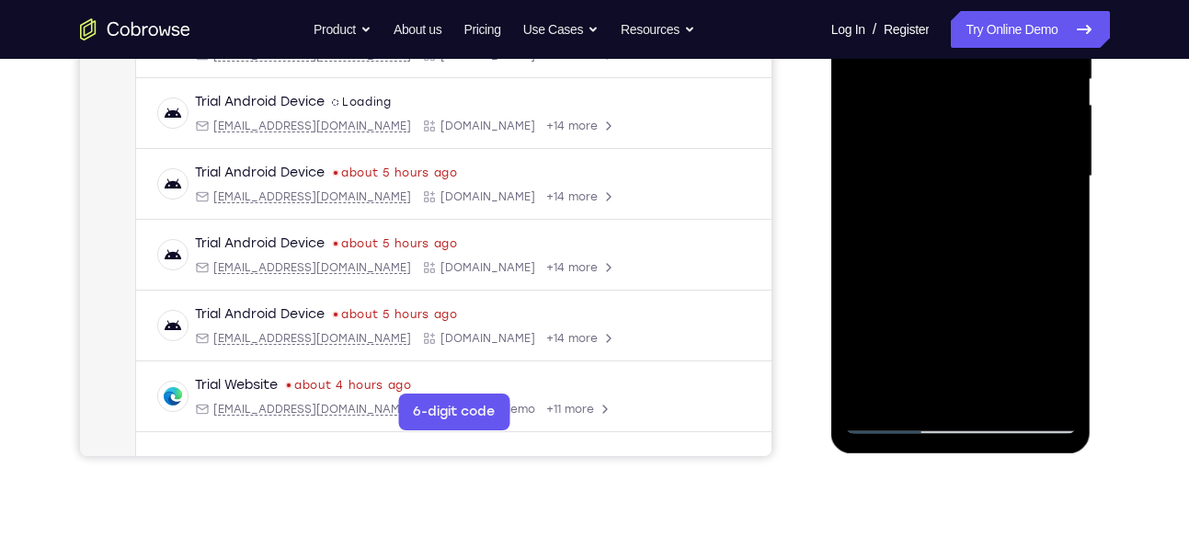
scroll to position [398, 0]
click at [1064, 222] on div at bounding box center [961, 177] width 232 height 515
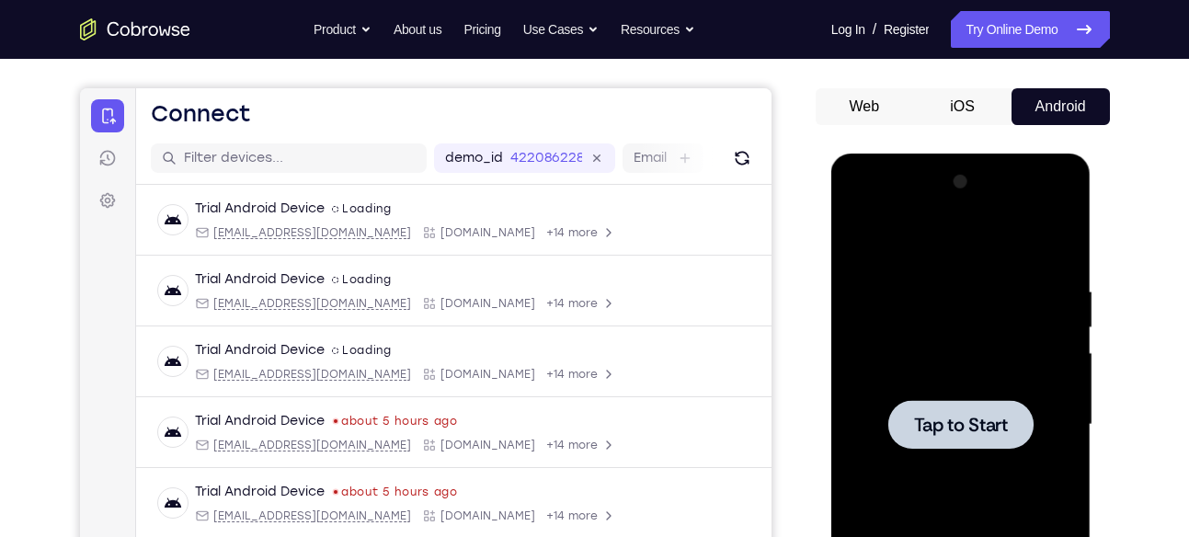
scroll to position [116, 0]
